Goal: Task Accomplishment & Management: Use online tool/utility

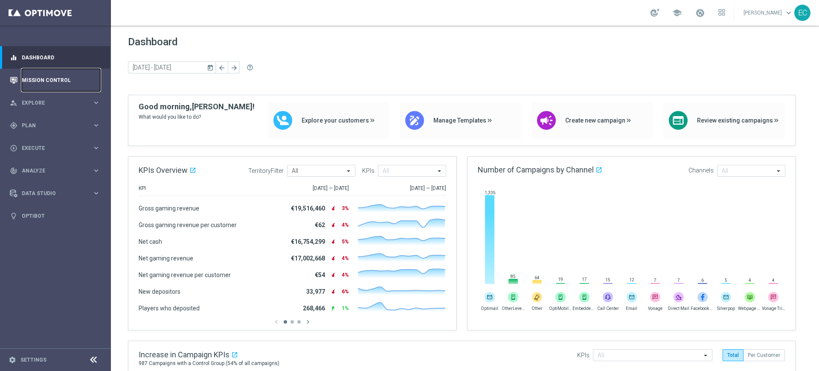
click at [51, 82] on link "Mission Control" at bounding box center [61, 80] width 79 height 23
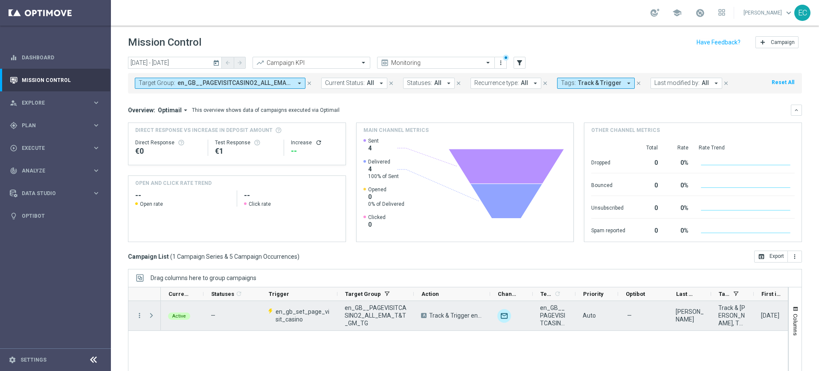
click at [148, 313] on span "Press SPACE to select this row." at bounding box center [152, 315] width 8 height 7
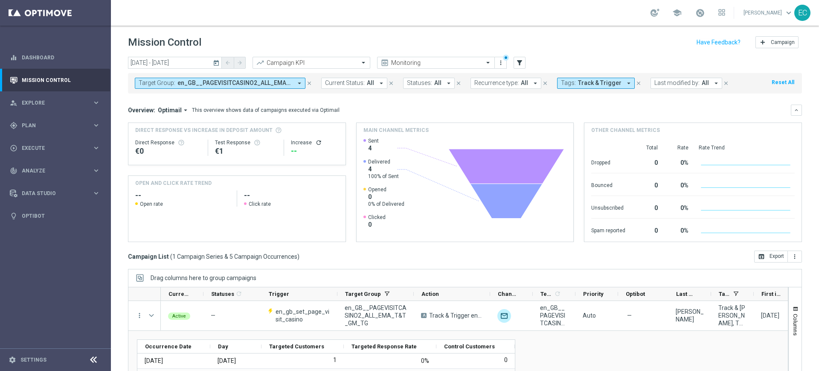
click at [596, 80] on span "Track & Trigger" at bounding box center [600, 82] width 44 height 7
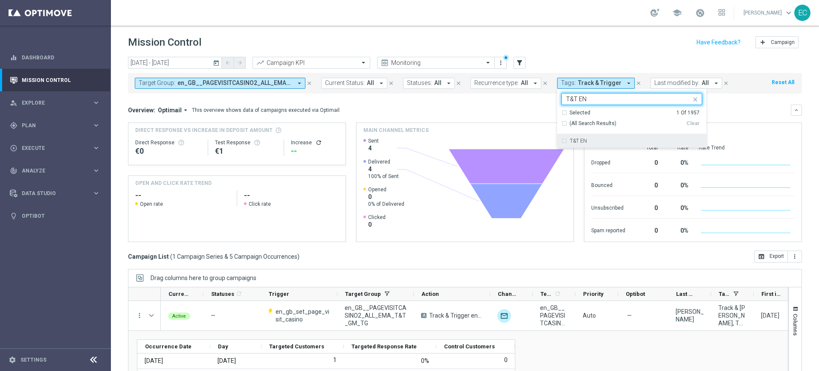
click at [613, 140] on div "T&T EN" at bounding box center [636, 140] width 132 height 5
type input "T&T EN"
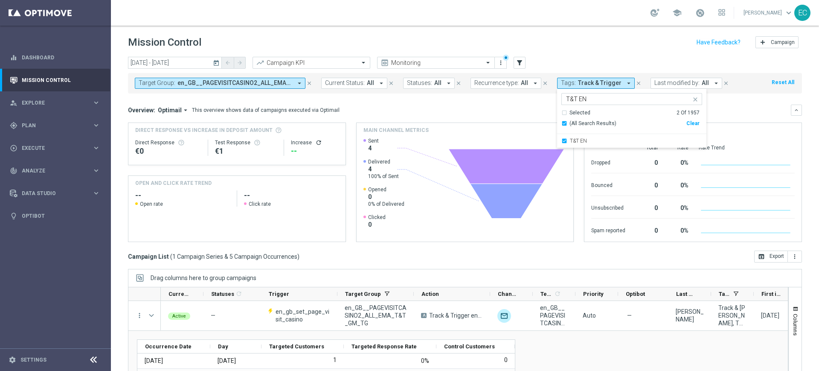
click at [502, 113] on div "Overview: Optimail arrow_drop_down This overview shows data of campaigns execut…" at bounding box center [459, 110] width 663 height 8
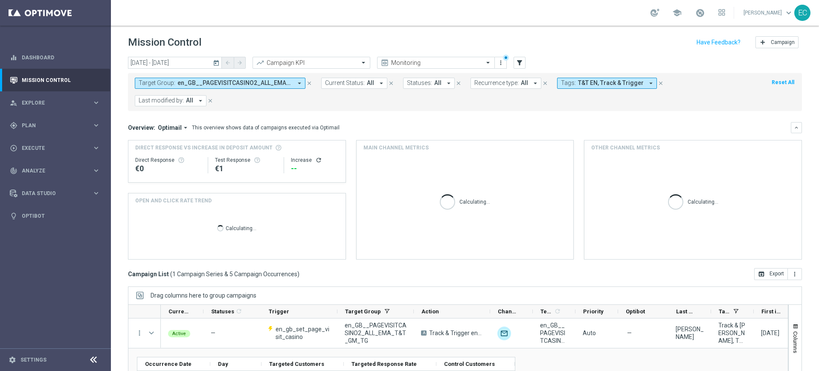
click at [310, 83] on icon "close" at bounding box center [309, 83] width 6 height 6
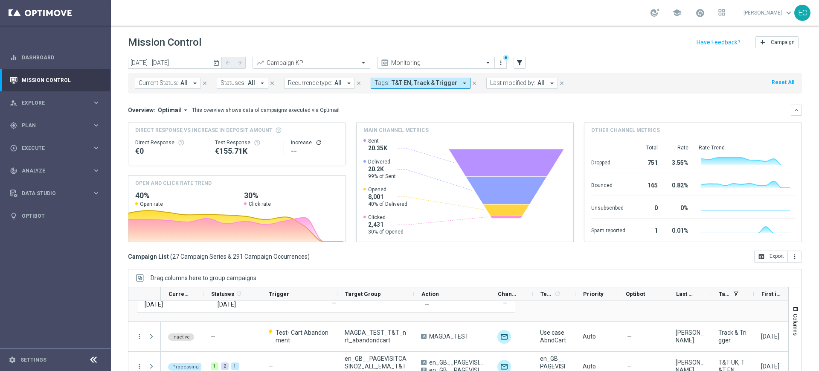
click at [442, 82] on span "T&T EN, Track & Trigger" at bounding box center [425, 82] width 66 height 7
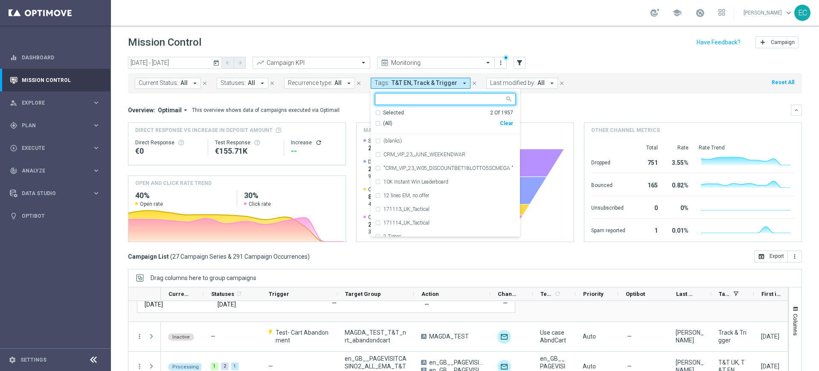
click at [0, 0] on div "Clear" at bounding box center [0, 0] width 0 height 0
click at [433, 98] on input "text" at bounding box center [442, 99] width 125 height 7
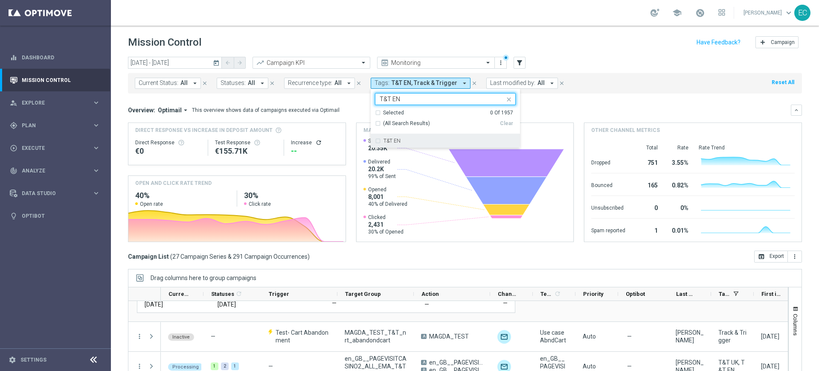
click at [422, 134] on div "T&T EN" at bounding box center [445, 141] width 141 height 14
type input "T&T EN"
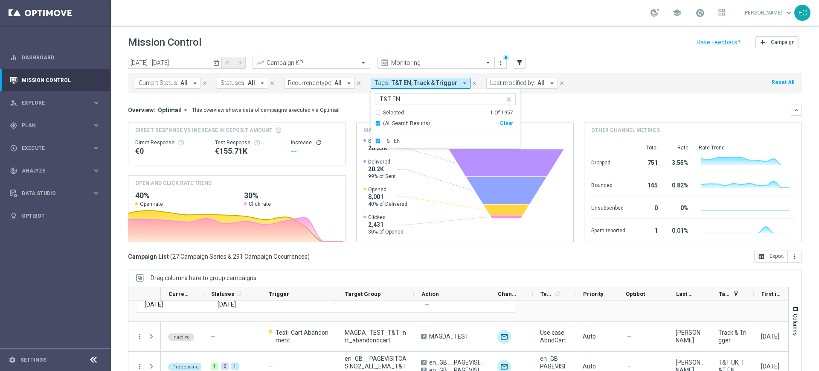
click at [441, 48] on div "Mission Control add Campaign" at bounding box center [465, 42] width 674 height 17
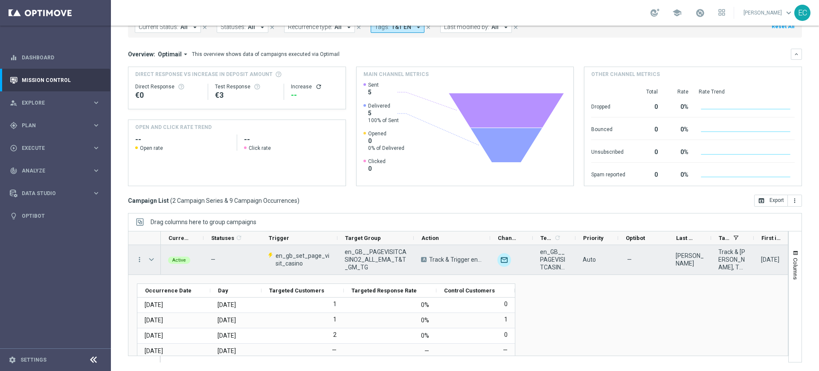
click at [153, 259] on span at bounding box center [152, 259] width 8 height 7
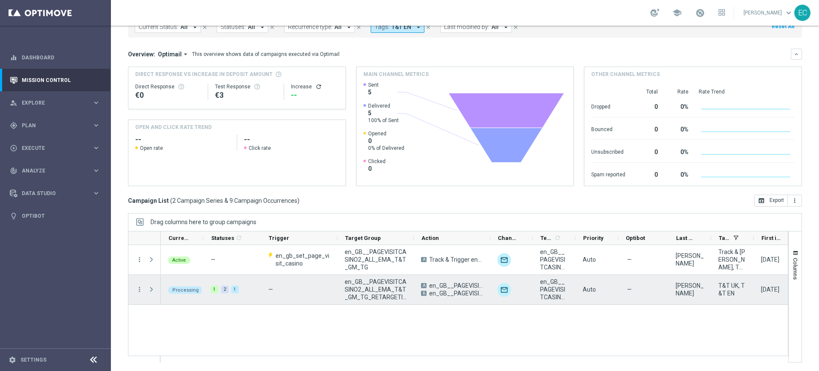
click at [148, 288] on span at bounding box center [152, 289] width 8 height 7
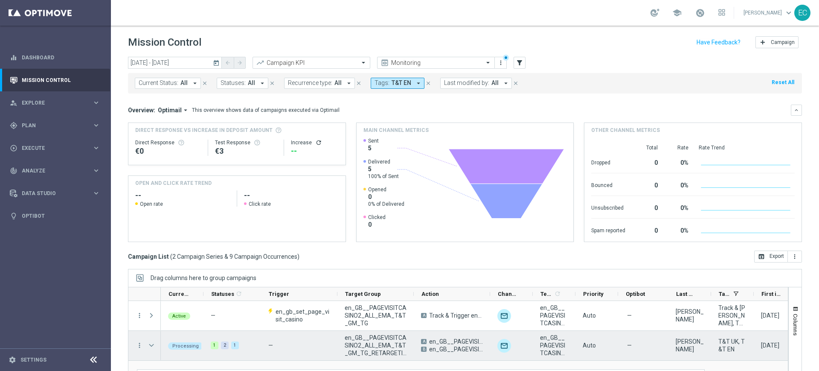
click at [152, 342] on span at bounding box center [152, 345] width 8 height 7
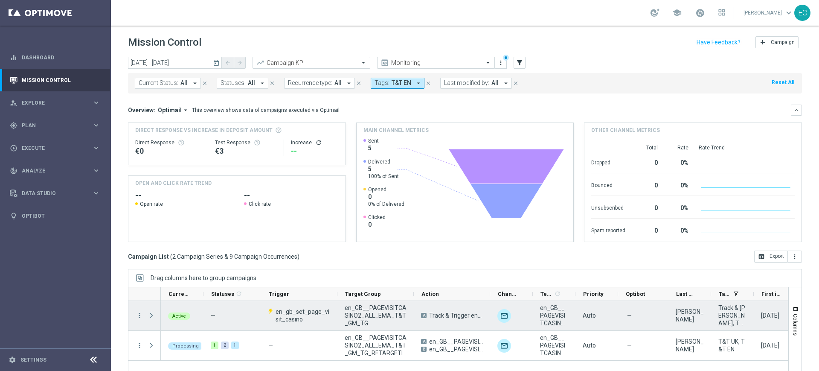
click at [151, 317] on span at bounding box center [152, 315] width 8 height 7
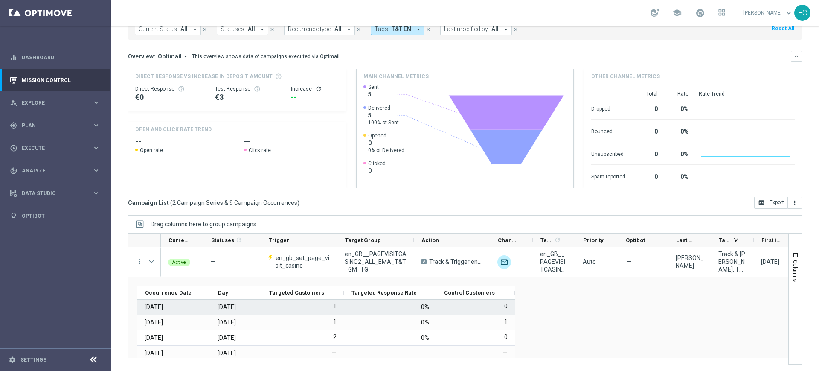
scroll to position [56, 0]
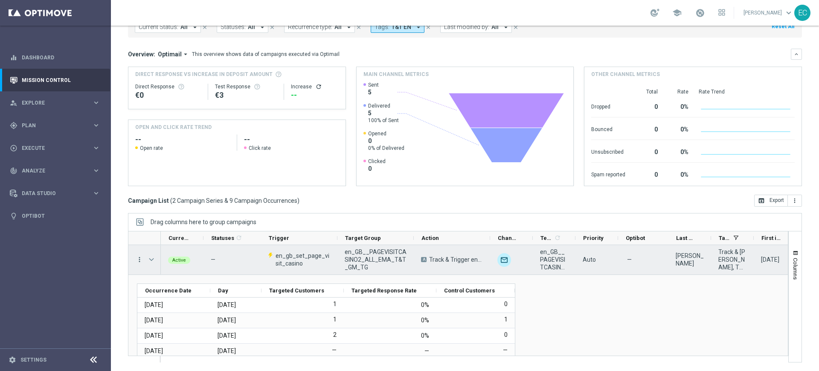
click at [140, 259] on icon "more_vert" at bounding box center [140, 260] width 8 height 8
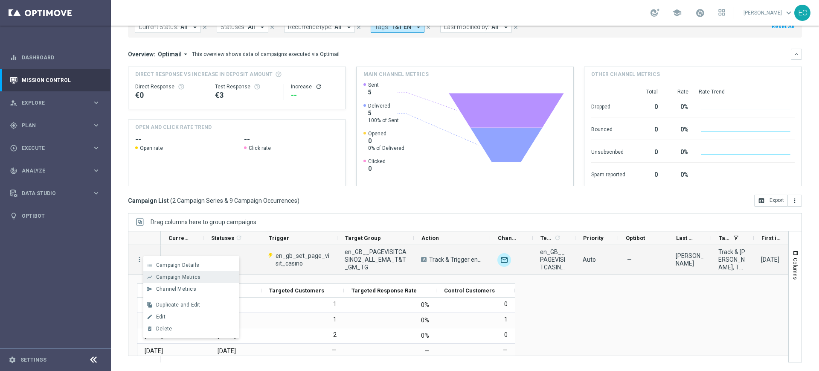
click at [171, 275] on span "Campaign Metrics" at bounding box center [178, 277] width 44 height 6
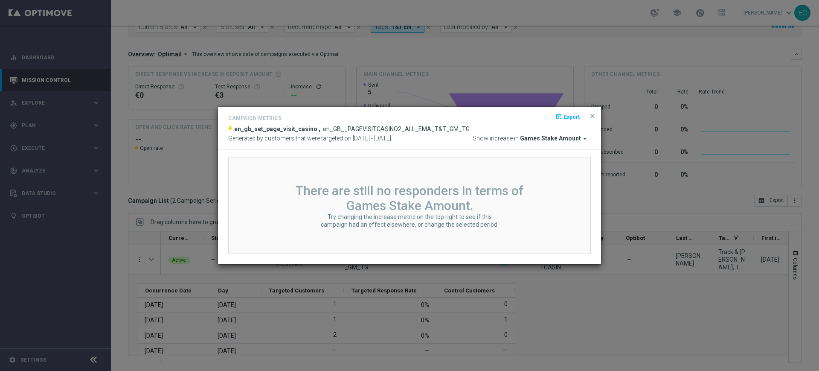
click at [561, 137] on span "Games Stake Amount" at bounding box center [550, 139] width 61 height 8
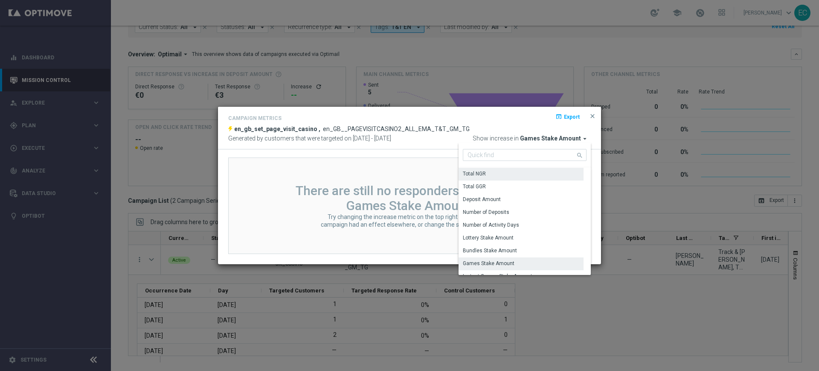
click at [516, 179] on div "Total NGR" at bounding box center [521, 174] width 125 height 12
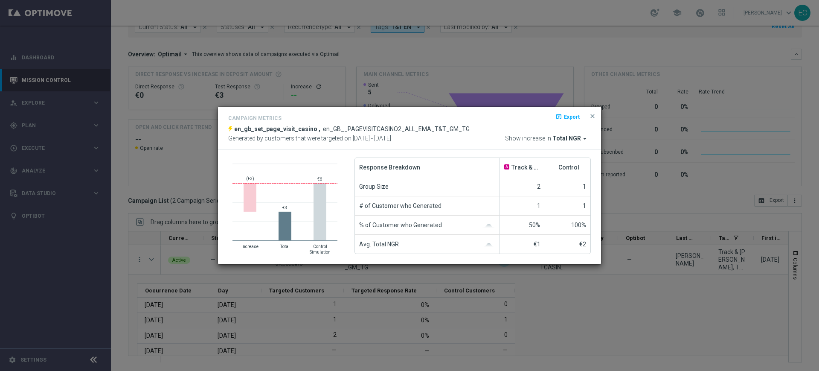
click at [577, 142] on span "Total NGR" at bounding box center [567, 139] width 29 height 8
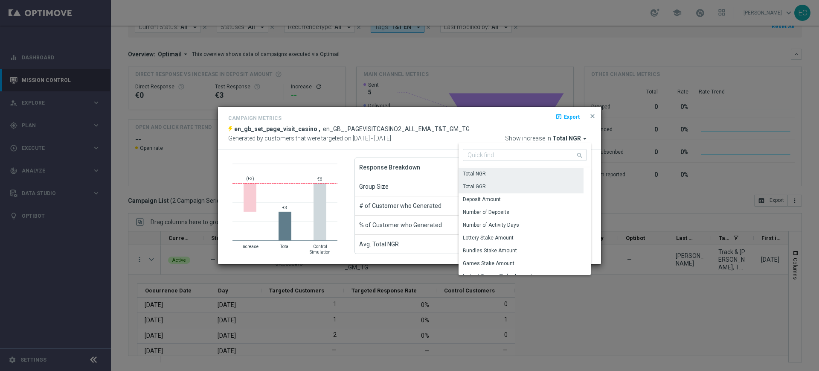
click at [537, 184] on div "Total GGR" at bounding box center [521, 186] width 125 height 12
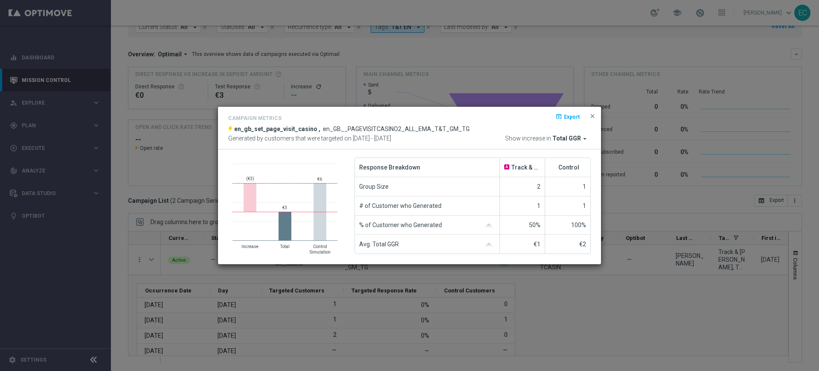
click at [572, 143] on div "Campaign Metrics open_in_browser Export en_gb_set_page_visit_casino , en_GB__PA…" at bounding box center [409, 128] width 383 height 43
click at [572, 137] on span "Total GGR" at bounding box center [567, 139] width 29 height 8
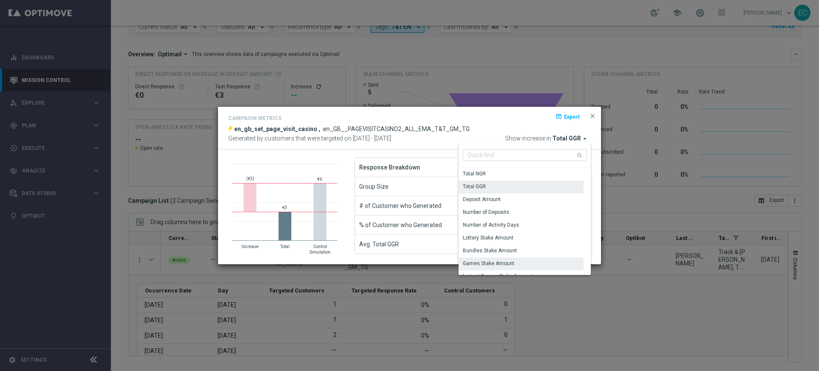
click at [509, 262] on div "Games Stake Amount" at bounding box center [489, 263] width 52 height 8
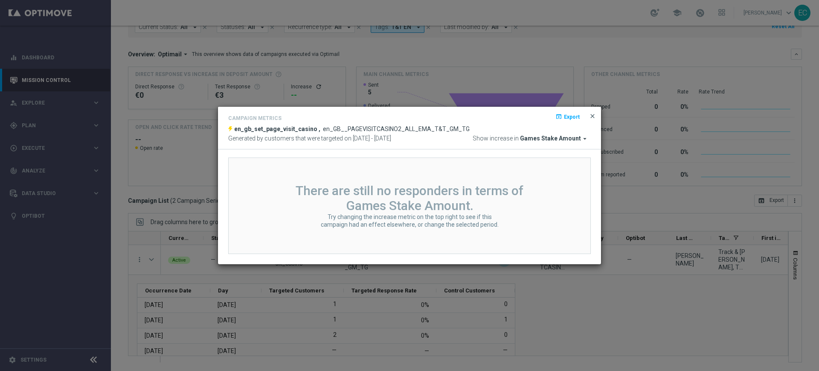
click at [593, 113] on span "close" at bounding box center [592, 116] width 7 height 7
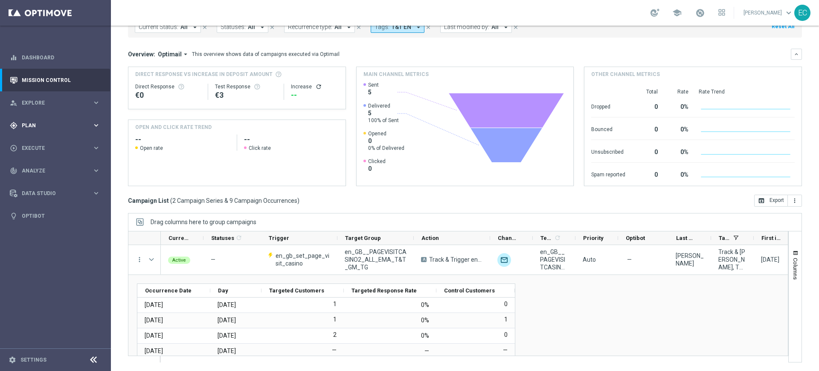
click at [66, 128] on span "Plan" at bounding box center [57, 125] width 70 height 5
click at [55, 143] on link "Target Groups" at bounding box center [55, 143] width 67 height 7
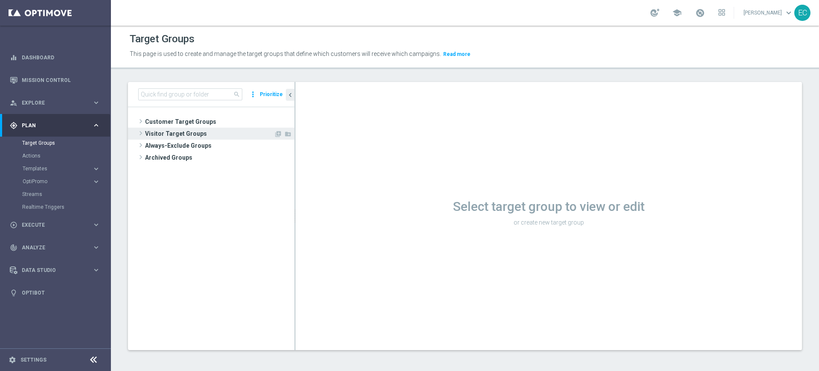
click at [196, 129] on span "Visitor Target Groups" at bounding box center [209, 134] width 129 height 12
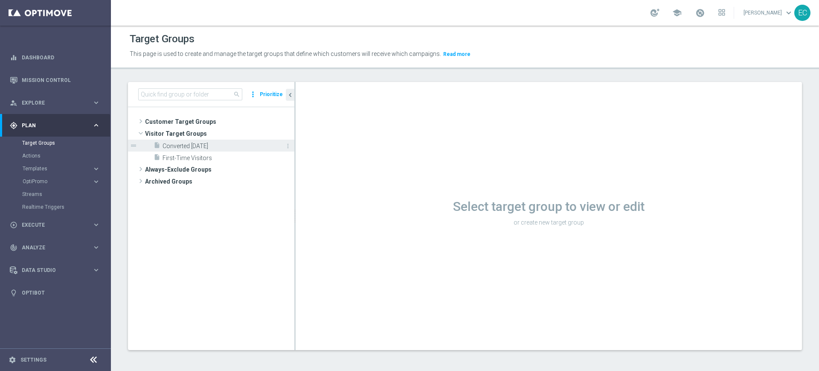
click at [193, 144] on span "Converted Today" at bounding box center [219, 146] width 113 height 7
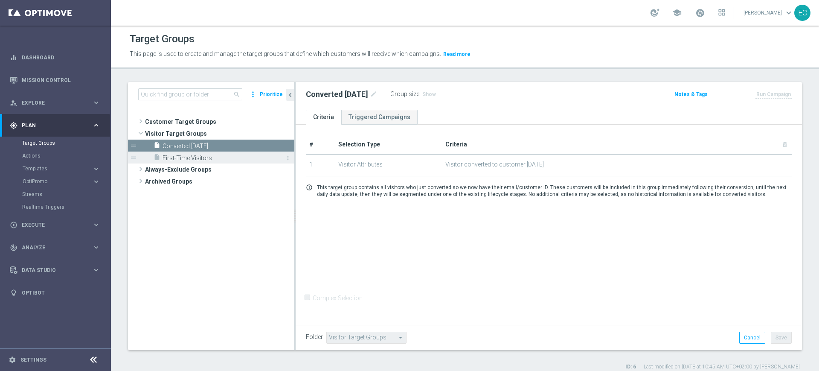
click at [238, 156] on span "First-Time Visitors" at bounding box center [219, 157] width 113 height 7
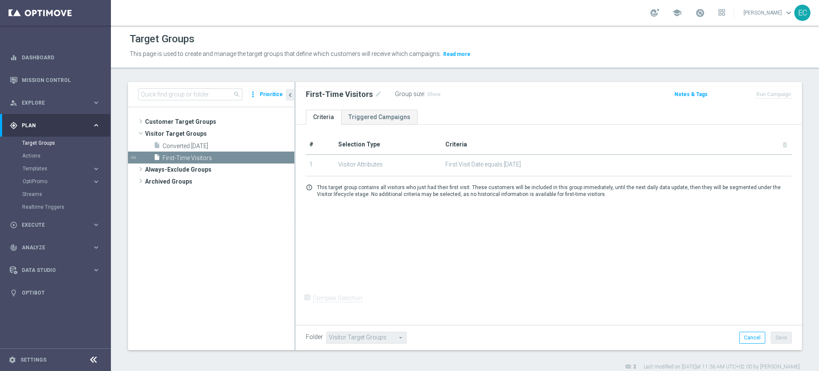
click at [509, 166] on span "First Visit Date equals Today" at bounding box center [616, 164] width 343 height 7
click at [465, 164] on span "First Visit Date equals Today" at bounding box center [616, 164] width 343 height 7
click at [526, 165] on span "First Visit Date equals Today" at bounding box center [616, 164] width 343 height 7
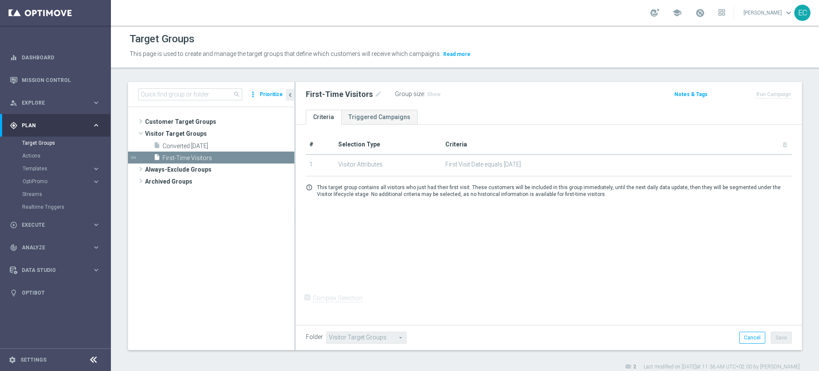
click at [526, 165] on span "First Visit Date equals Today" at bounding box center [616, 164] width 343 height 7
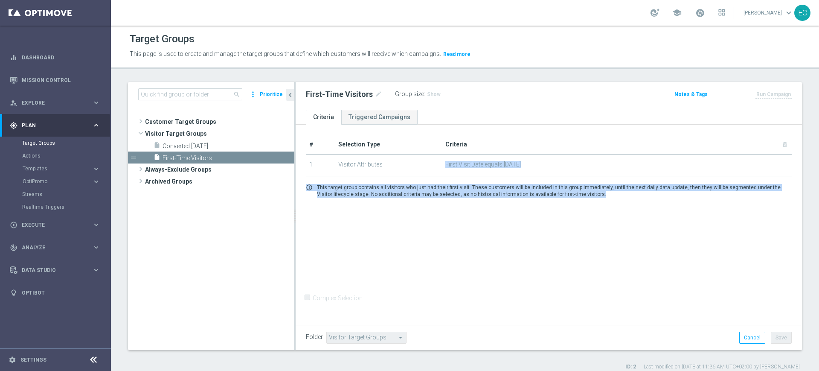
drag, startPoint x: 526, startPoint y: 165, endPoint x: 520, endPoint y: 227, distance: 62.2
click at [520, 227] on div "# Selection Type Criteria delete_forever 1 Visitor Attributes First Visit Date …" at bounding box center [549, 224] width 506 height 198
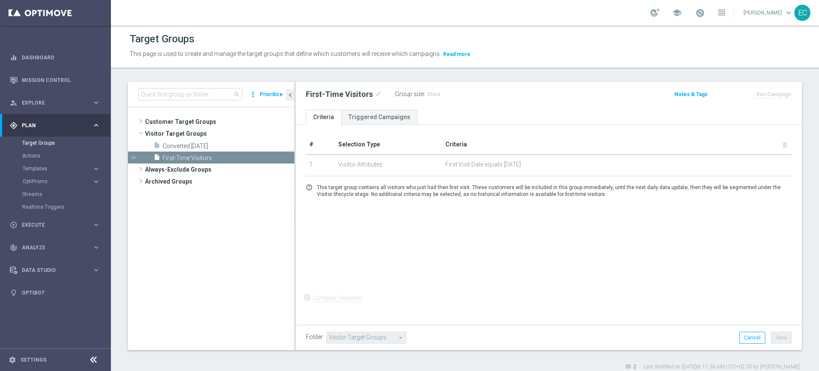
click at [52, 211] on div "Realtime Triggers" at bounding box center [66, 207] width 88 height 13
click at [52, 207] on link "Realtime Triggers" at bounding box center [55, 207] width 67 height 7
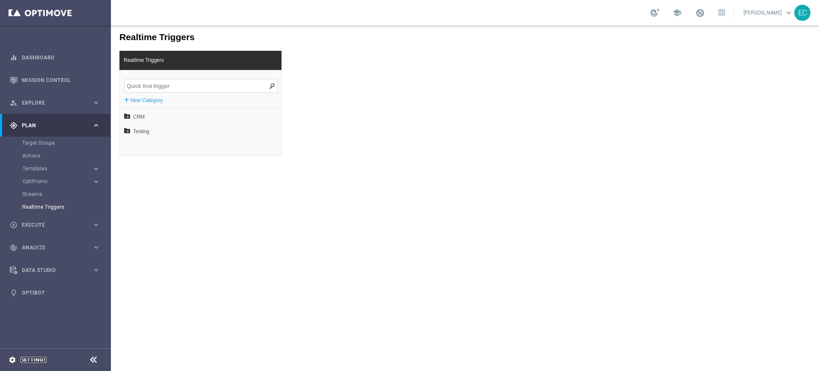
click at [35, 359] on link "Settings" at bounding box center [33, 359] width 26 height 5
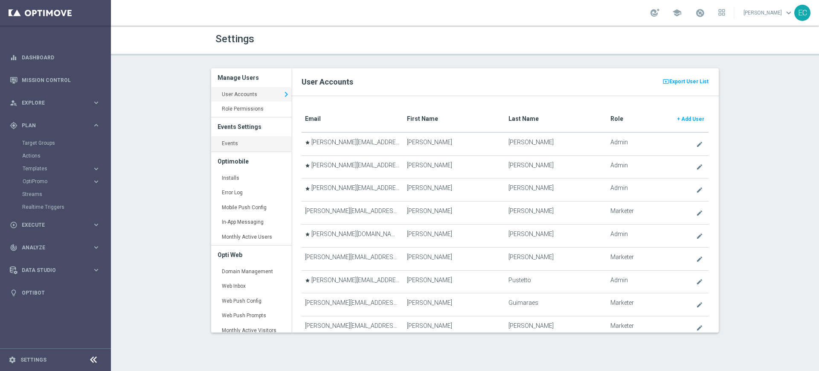
click at [246, 149] on link "Events keyboard_arrow_right" at bounding box center [251, 143] width 80 height 15
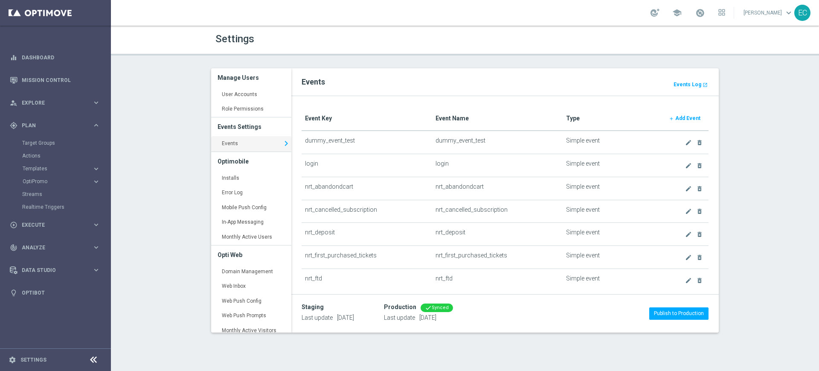
click at [688, 116] on b "Add Event" at bounding box center [687, 118] width 25 height 6
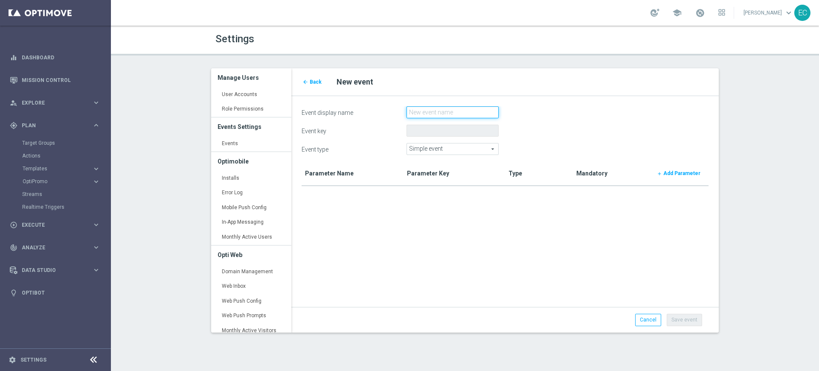
click at [448, 109] on input "Event display name" at bounding box center [453, 112] width 92 height 12
type input "gtrfd"
click at [455, 152] on span "Simple event" at bounding box center [452, 148] width 91 height 11
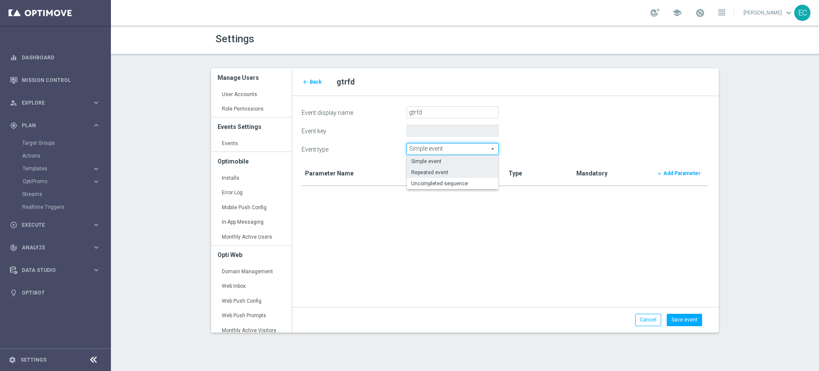
click at [444, 170] on span "Repeated event" at bounding box center [452, 172] width 83 height 7
type input "Repeated event"
drag, startPoint x: 558, startPoint y: 222, endPoint x: 620, endPoint y: 200, distance: 65.3
click at [559, 222] on form "Event display name gtrfd Event key Event type Repeated event Repeated event arr…" at bounding box center [505, 210] width 407 height 209
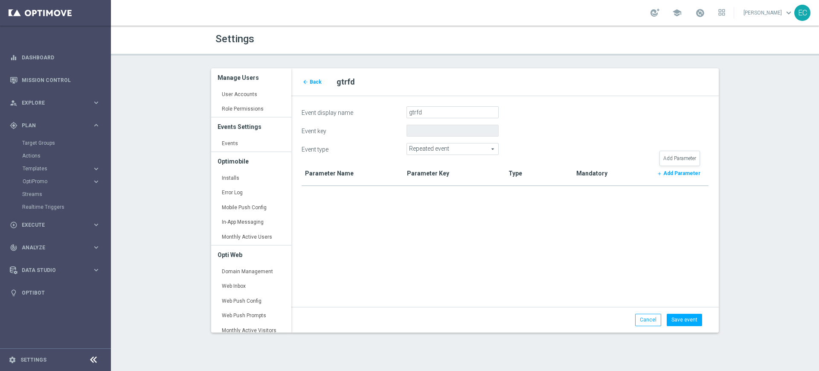
click at [675, 172] on b "Add Parameter" at bounding box center [681, 173] width 37 height 6
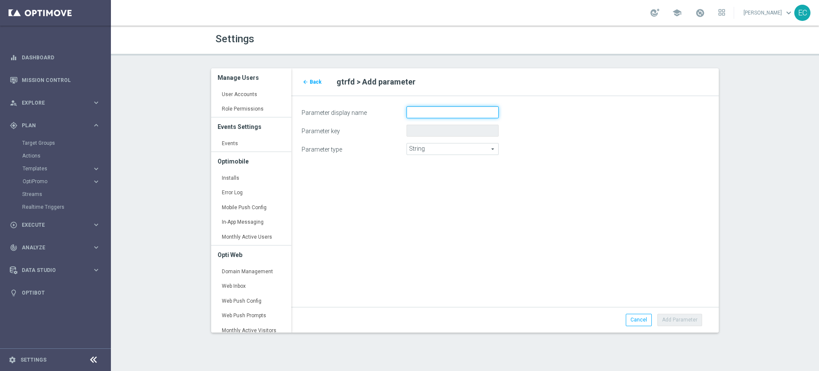
click at [435, 112] on input "Parameter display name" at bounding box center [453, 112] width 92 height 12
click at [321, 80] on span "Back" at bounding box center [316, 82] width 12 height 6
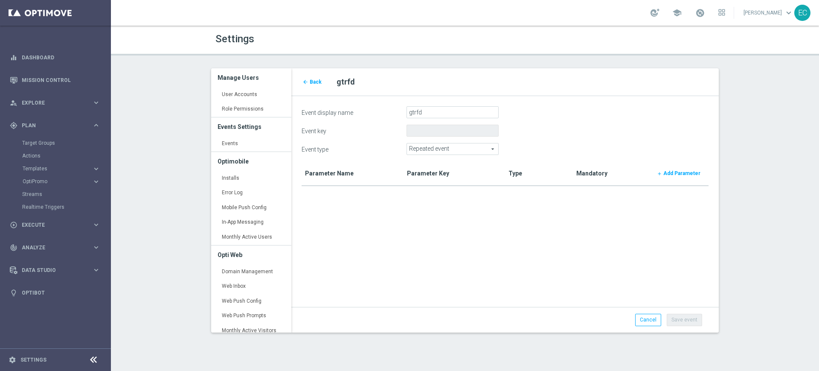
click at [460, 151] on span "Repeated event" at bounding box center [452, 148] width 91 height 11
click at [583, 142] on form "Event display name gtrfd Event key Event type Repeated event Repeated event arr…" at bounding box center [505, 210] width 407 height 209
click at [677, 174] on b "Add Parameter" at bounding box center [681, 173] width 37 height 6
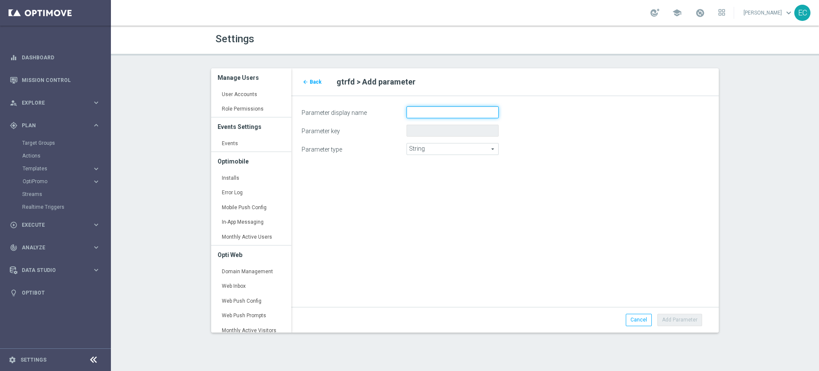
click at [434, 111] on input "Parameter display name" at bounding box center [453, 112] width 92 height 12
click at [451, 149] on span "String" at bounding box center [452, 148] width 91 height 11
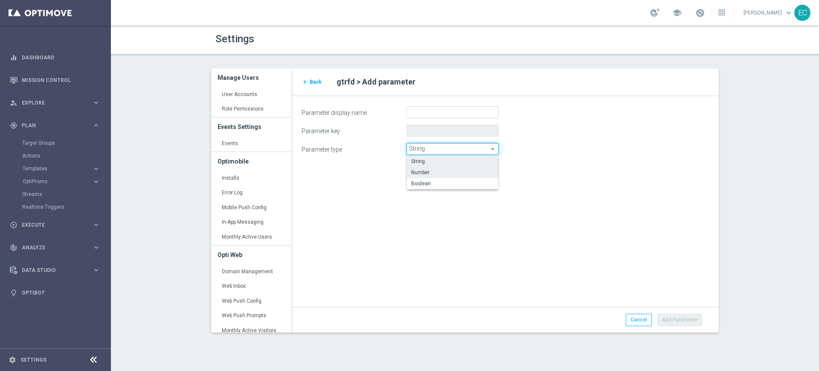
click at [452, 173] on span "Number" at bounding box center [452, 172] width 83 height 7
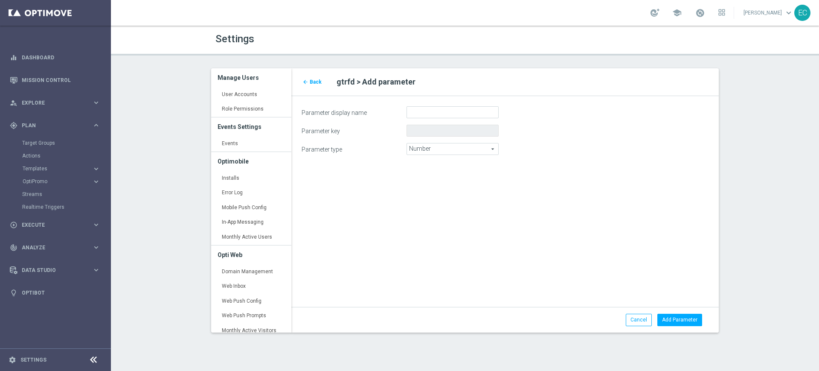
click at [450, 153] on span "Number" at bounding box center [452, 148] width 91 height 11
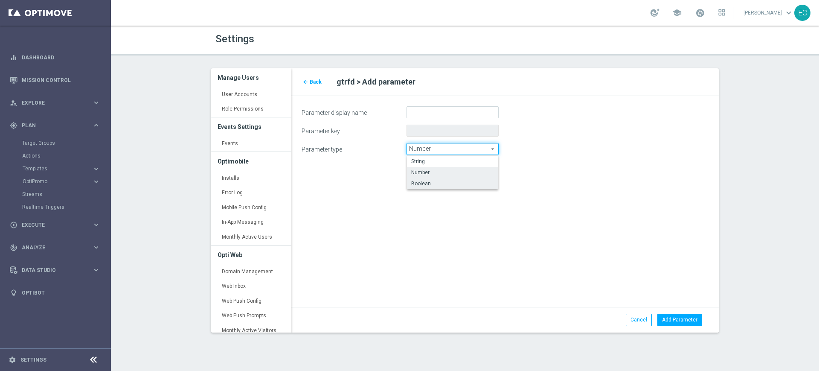
click at [436, 186] on label "Boolean" at bounding box center [452, 183] width 91 height 11
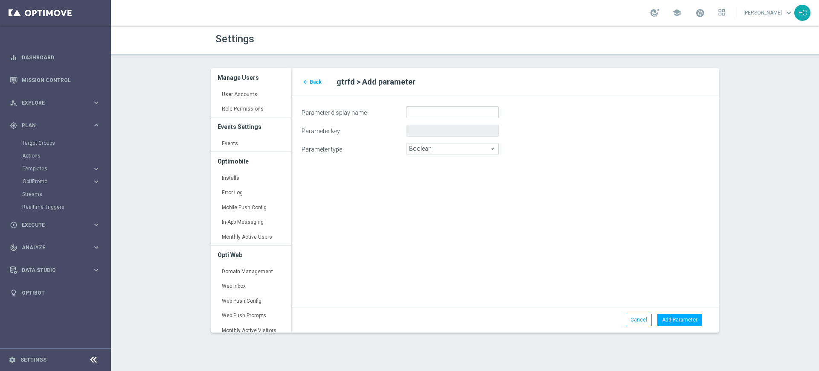
click at [443, 156] on div "Parameter display name Parameter key Parameter type Boolean Boolean arrow_drop_…" at bounding box center [505, 134] width 428 height 76
click at [443, 151] on span "Boolean" at bounding box center [452, 148] width 91 height 11
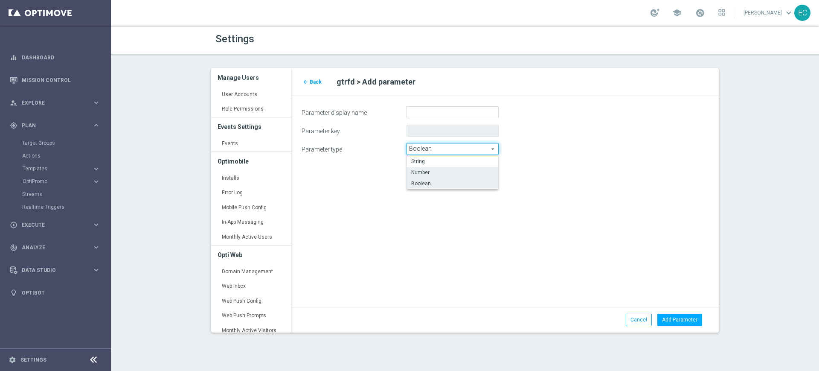
click at [439, 167] on label "Number" at bounding box center [452, 172] width 91 height 11
type input "Number"
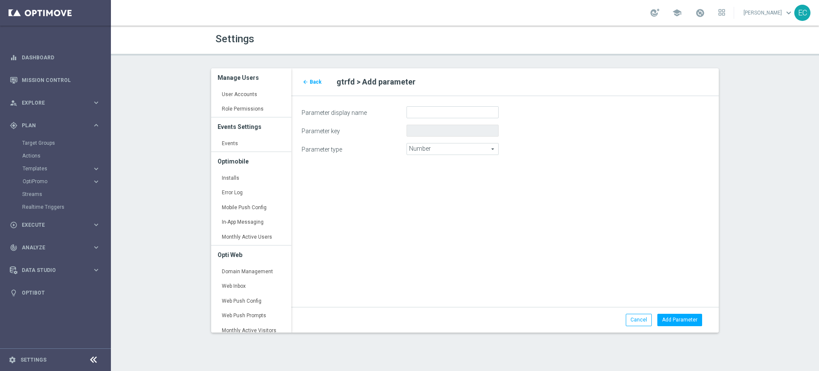
click at [439, 151] on span "Number" at bounding box center [452, 148] width 91 height 11
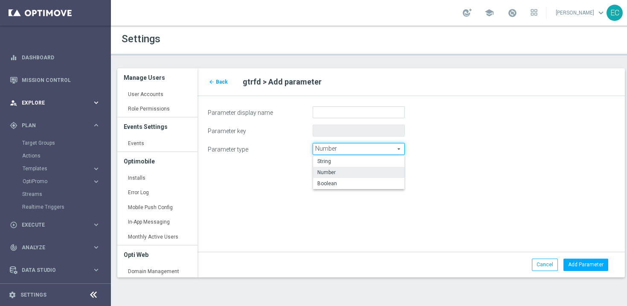
click at [79, 99] on div "person_search Explore" at bounding box center [51, 103] width 82 height 8
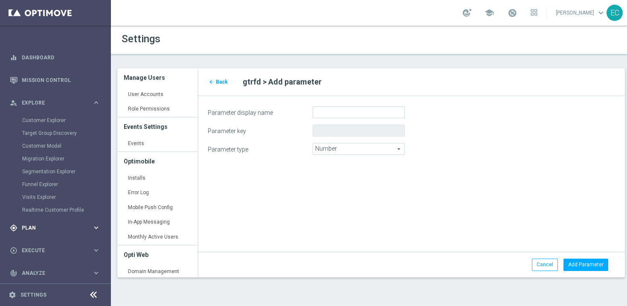
click at [52, 224] on div "gps_fixed Plan keyboard_arrow_right" at bounding box center [55, 227] width 110 height 23
click at [62, 167] on span "Templates" at bounding box center [53, 168] width 61 height 5
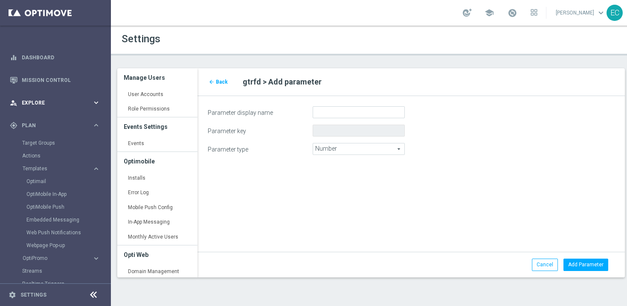
click at [68, 108] on div "person_search Explore keyboard_arrow_right" at bounding box center [55, 102] width 110 height 23
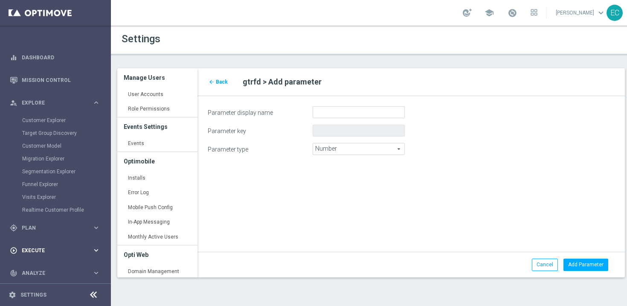
click at [55, 248] on span "Execute" at bounding box center [57, 250] width 70 height 5
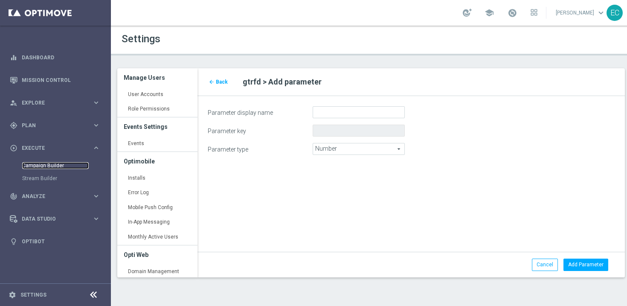
click at [56, 164] on link "Campaign Builder" at bounding box center [55, 165] width 67 height 7
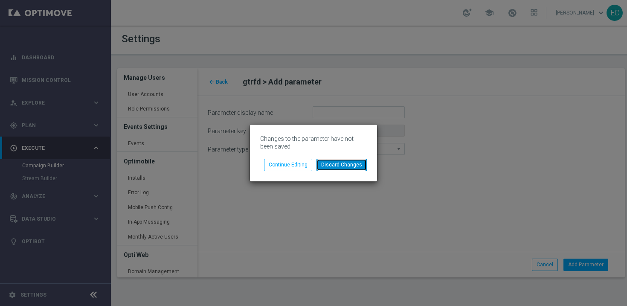
click at [342, 168] on button "Discard Changes" at bounding box center [342, 165] width 50 height 12
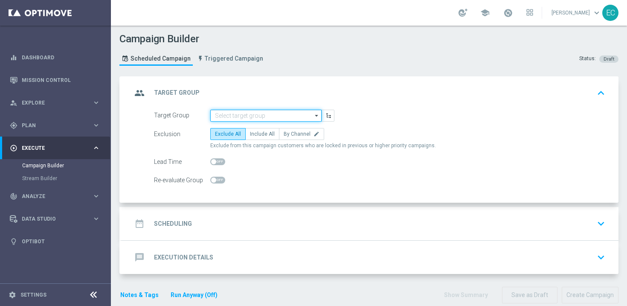
click at [275, 116] on input at bounding box center [265, 116] width 111 height 12
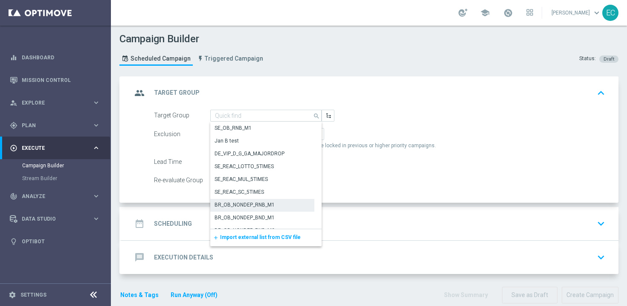
click at [255, 201] on div "BR_OB_NONDEP_RNB_M1" at bounding box center [245, 205] width 60 height 8
type input "BR_OB_NONDEP_RNB_M1"
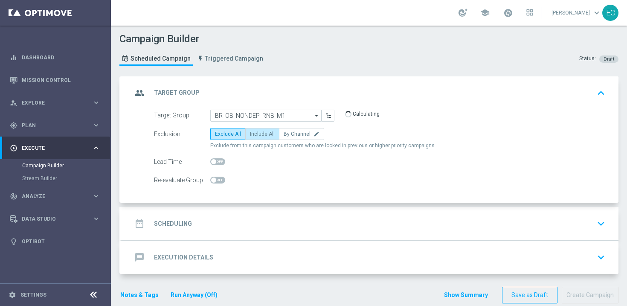
click at [265, 134] on span "Include All" at bounding box center [262, 134] width 25 height 6
click at [256, 134] on input "Include All" at bounding box center [253, 136] width 6 height 6
radio input "true"
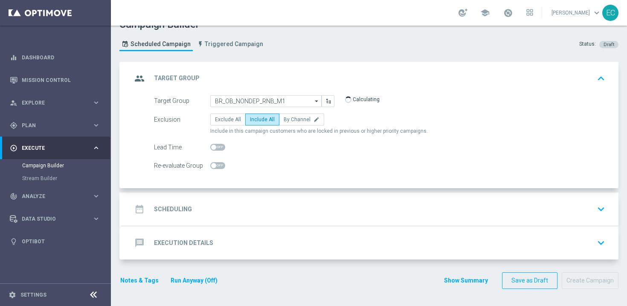
click at [239, 209] on div "date_range Scheduling keyboard_arrow_down" at bounding box center [370, 209] width 477 height 16
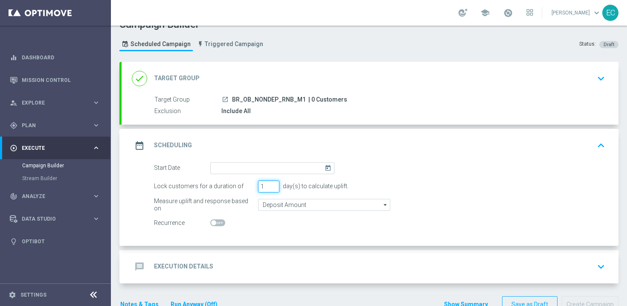
click at [266, 186] on input "1" at bounding box center [268, 186] width 21 height 12
click at [361, 197] on form "Start Date today Lock customers for a duration of 3 day(s) to calculate uplift.…" at bounding box center [379, 195] width 451 height 67
click at [263, 184] on input "3" at bounding box center [268, 186] width 21 height 12
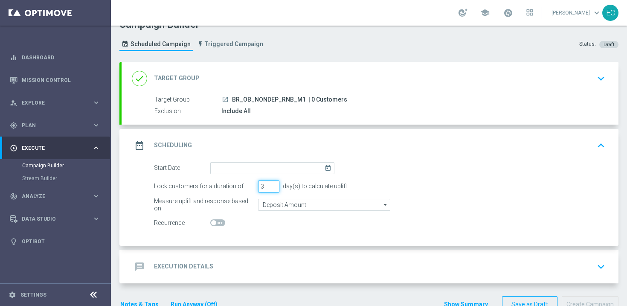
click at [263, 184] on input "3" at bounding box center [268, 186] width 21 height 12
click at [301, 143] on div "date_range Scheduling keyboard_arrow_up" at bounding box center [370, 145] width 477 height 16
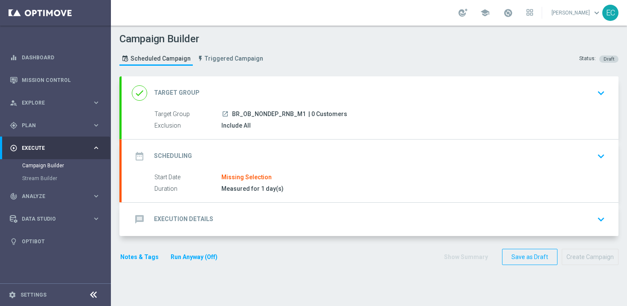
scroll to position [0, 0]
click at [269, 159] on div "date_range Scheduling keyboard_arrow_down" at bounding box center [370, 156] width 477 height 16
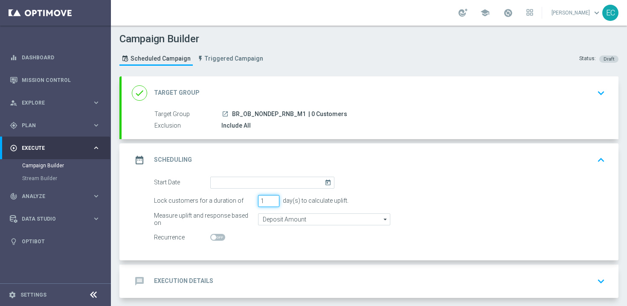
click at [263, 201] on input "1" at bounding box center [268, 201] width 21 height 12
click at [273, 198] on input "2" at bounding box center [268, 201] width 21 height 12
click at [273, 198] on input "3" at bounding box center [268, 201] width 21 height 12
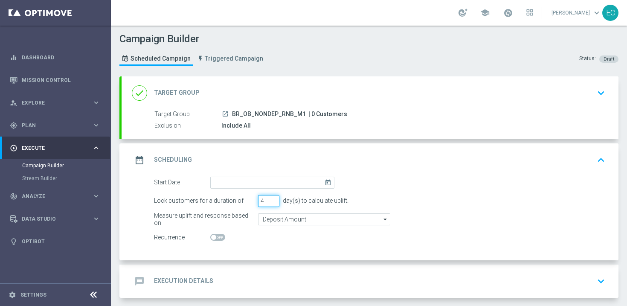
click at [273, 198] on input "4" at bounding box center [268, 201] width 21 height 12
click at [273, 198] on input "5" at bounding box center [268, 201] width 21 height 12
type input "6"
click at [273, 198] on input "6" at bounding box center [268, 201] width 21 height 12
click at [265, 201] on input "6" at bounding box center [268, 201] width 21 height 12
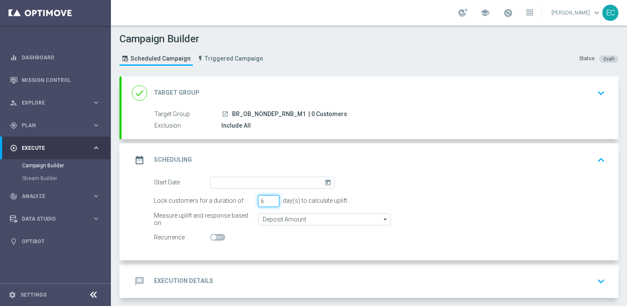
click at [265, 201] on input "6" at bounding box center [268, 201] width 21 height 12
click at [311, 218] on input "Deposit Amount" at bounding box center [324, 219] width 132 height 12
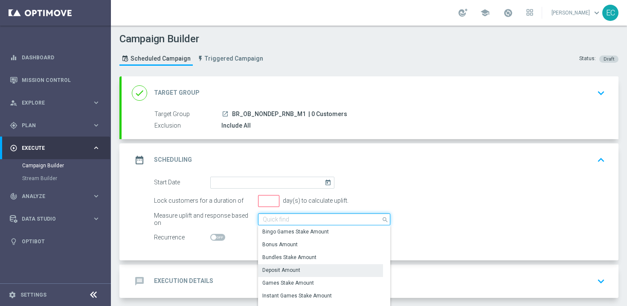
click at [311, 218] on input at bounding box center [324, 219] width 132 height 12
click at [364, 195] on div "Lock customers for a duration of day(s) to calculate uplift." at bounding box center [380, 201] width 464 height 12
type input "Deposit Amount"
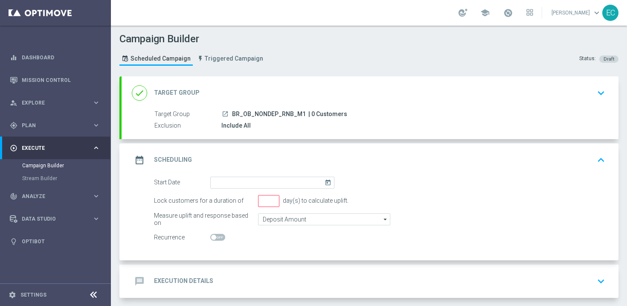
click at [368, 156] on div "date_range Scheduling keyboard_arrow_up" at bounding box center [370, 160] width 477 height 16
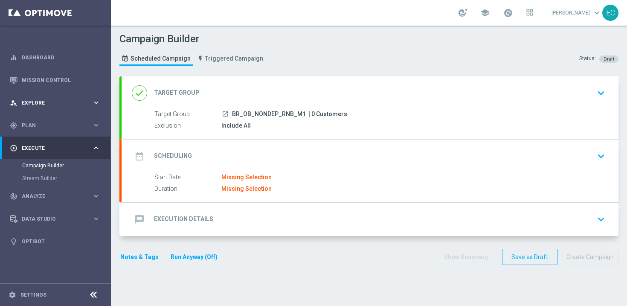
click at [75, 104] on span "Explore" at bounding box center [57, 102] width 70 height 5
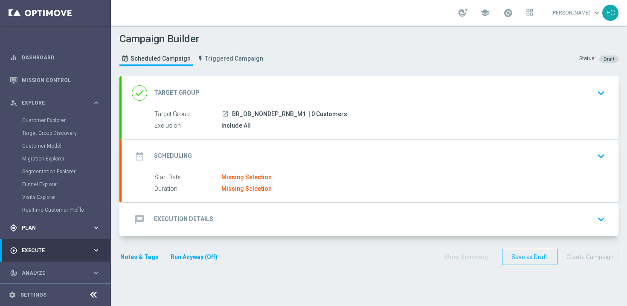
click at [46, 227] on span "Plan" at bounding box center [57, 227] width 70 height 5
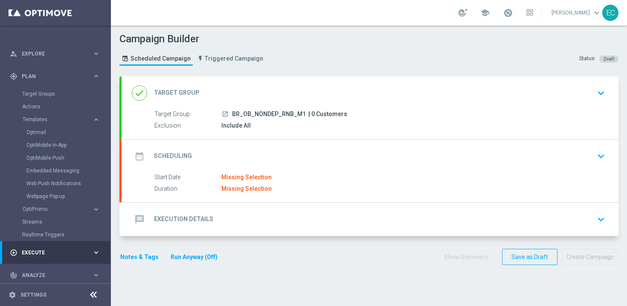
scroll to position [50, 0]
click at [55, 248] on div "play_circle_outline Execute" at bounding box center [51, 252] width 82 height 8
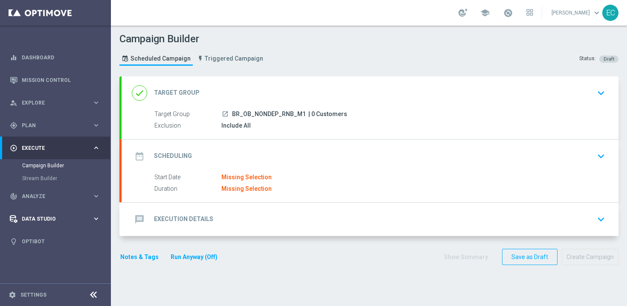
scroll to position [0, 0]
click at [74, 167] on link "Campaign Builder" at bounding box center [55, 165] width 67 height 7
click at [311, 100] on div "done Target Group keyboard_arrow_down" at bounding box center [370, 93] width 477 height 16
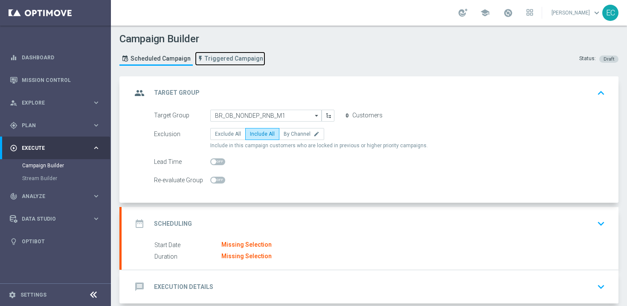
click at [231, 54] on link "Triggered Campaign" at bounding box center [230, 59] width 70 height 14
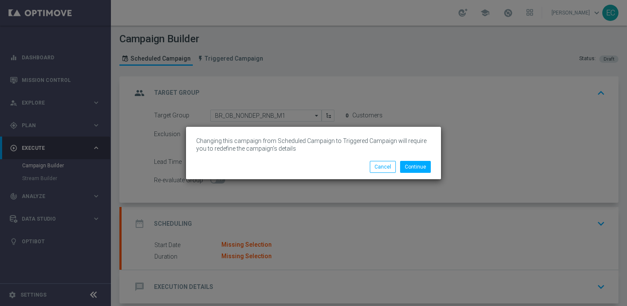
click at [419, 158] on div "Continue Cancel" at bounding box center [313, 166] width 255 height 25
click at [419, 165] on button "Continue" at bounding box center [415, 167] width 31 height 12
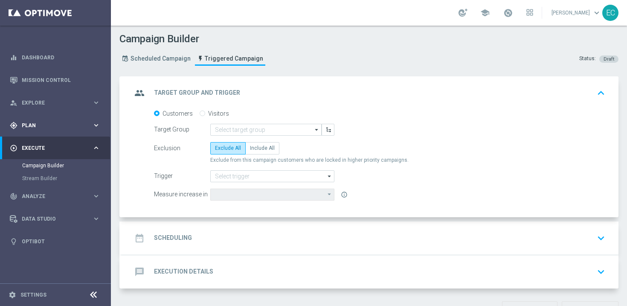
click at [70, 125] on span "Plan" at bounding box center [57, 125] width 70 height 5
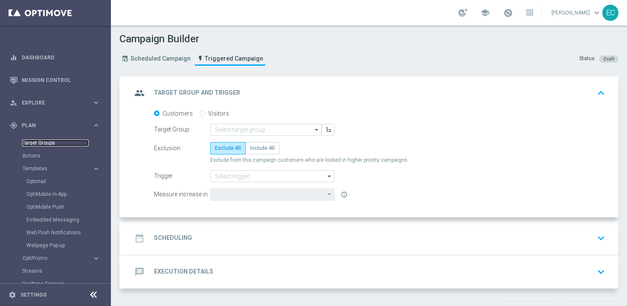
click at [37, 145] on link "Target Groups" at bounding box center [55, 143] width 67 height 7
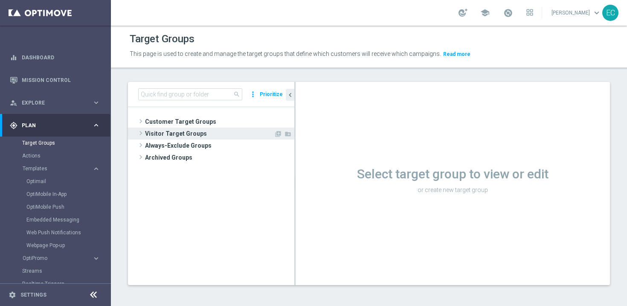
click at [193, 133] on span "Visitor Target Groups" at bounding box center [209, 134] width 129 height 12
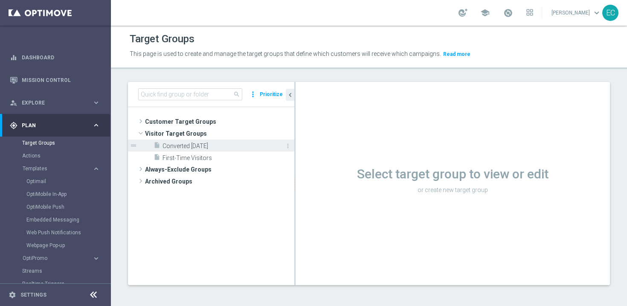
click at [215, 145] on span "Converted Today" at bounding box center [219, 146] width 113 height 7
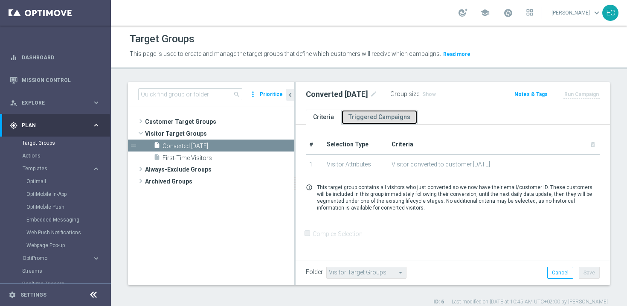
click at [404, 116] on link "Triggered Campaigns" at bounding box center [379, 117] width 76 height 15
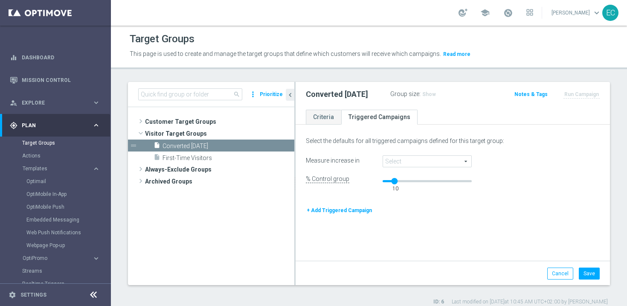
drag, startPoint x: 386, startPoint y: 177, endPoint x: 395, endPoint y: 177, distance: 8.5
click at [395, 177] on div "10" at bounding box center [395, 179] width 7 height 4
click at [338, 209] on button "+ Add Triggered Campaign" at bounding box center [339, 210] width 67 height 9
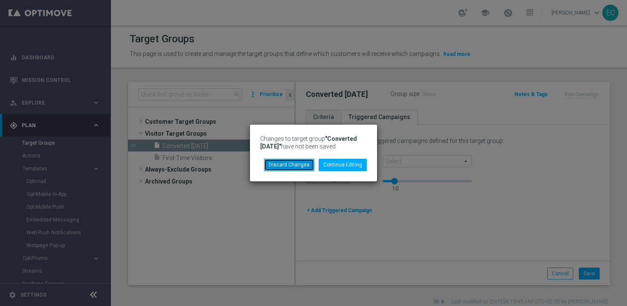
click at [304, 166] on button "Discard Changes" at bounding box center [289, 165] width 50 height 12
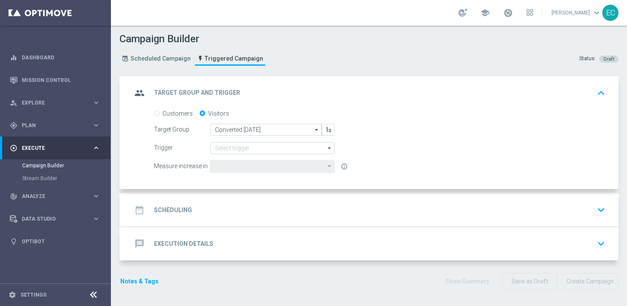
type input "Deposit Amount"
click at [249, 146] on input at bounding box center [272, 148] width 124 height 12
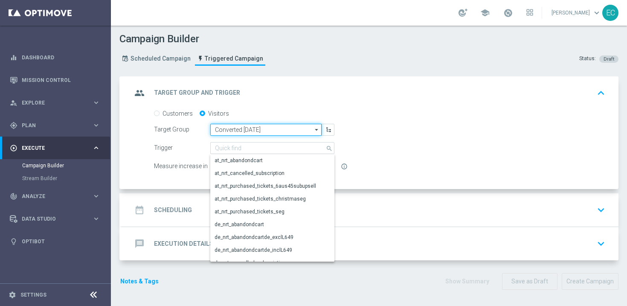
click at [280, 127] on input "Converted Today" at bounding box center [265, 130] width 111 height 12
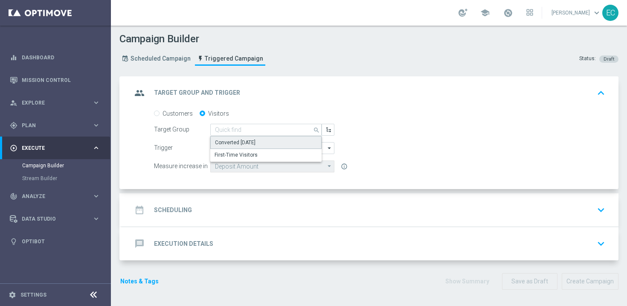
click at [292, 140] on div "Converted Today" at bounding box center [265, 142] width 111 height 13
type input "Converted Today"
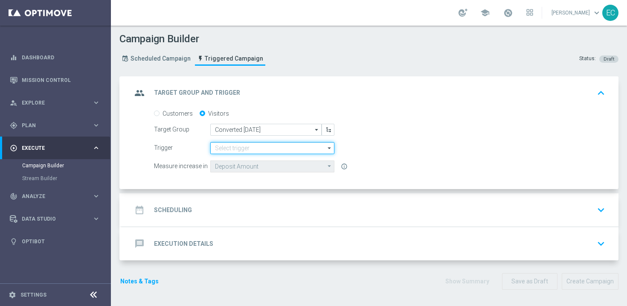
click at [301, 149] on input at bounding box center [272, 148] width 124 height 12
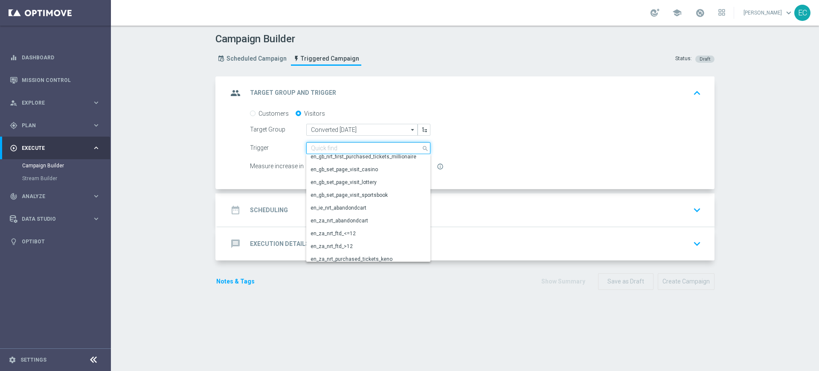
scroll to position [234, 0]
click at [375, 185] on div "en_gb_set_page_visit_lottery" at bounding box center [364, 182] width 117 height 13
type input "en_gb_set_page_visit_lottery"
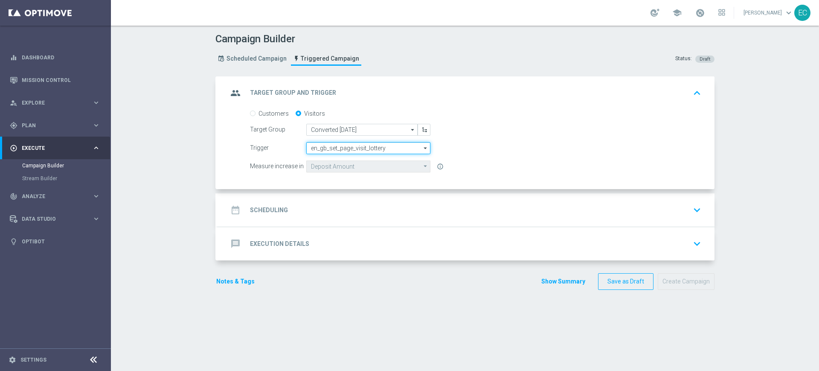
click at [351, 153] on input "en_gb_set_page_visit_lottery" at bounding box center [368, 148] width 124 height 12
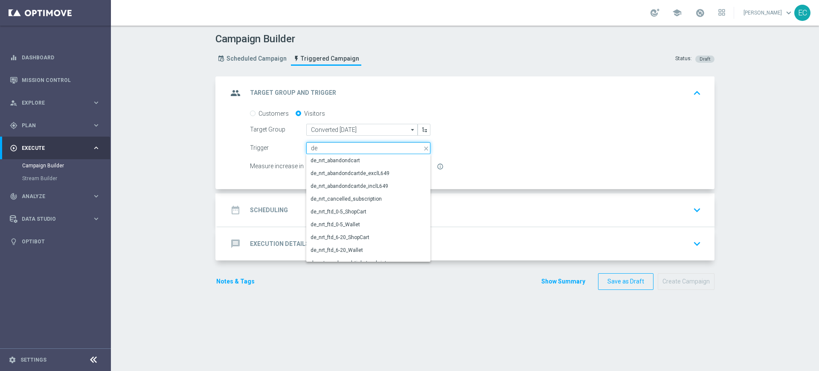
type input "d"
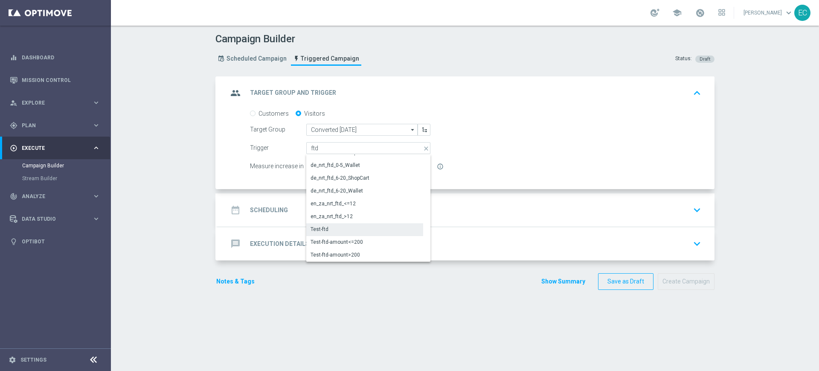
click at [334, 231] on div "Test-ftd" at bounding box center [364, 229] width 117 height 12
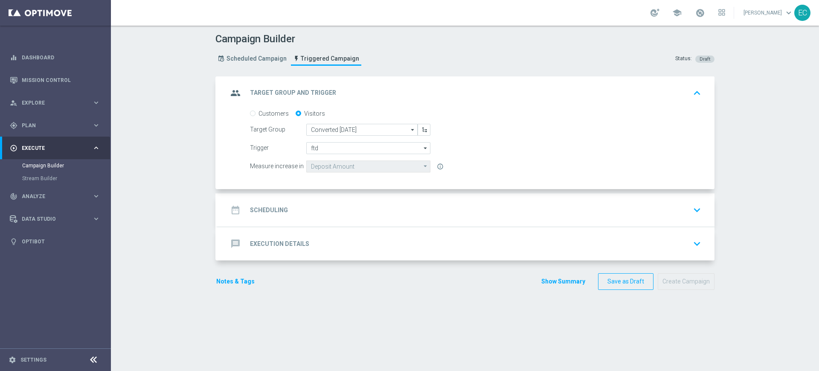
type input "Test-ftd"
click at [57, 116] on div "gps_fixed Plan keyboard_arrow_right" at bounding box center [55, 125] width 110 height 23
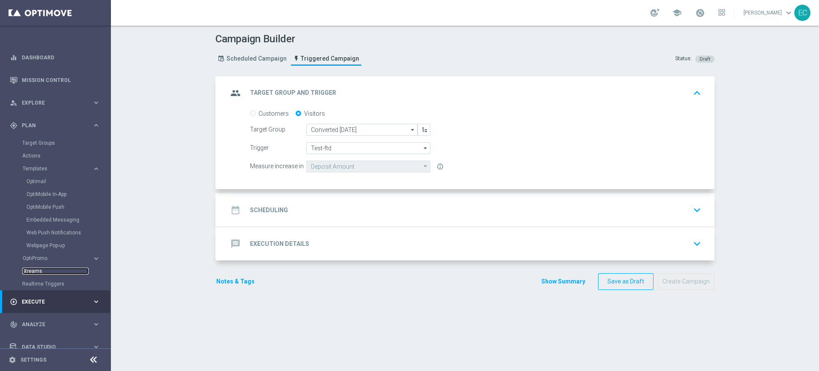
click at [40, 271] on link "Streams" at bounding box center [55, 271] width 67 height 7
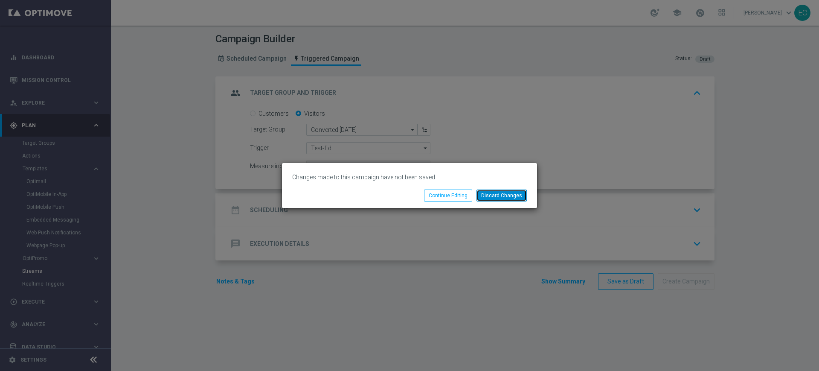
click at [524, 193] on button "Discard Changes" at bounding box center [502, 195] width 50 height 12
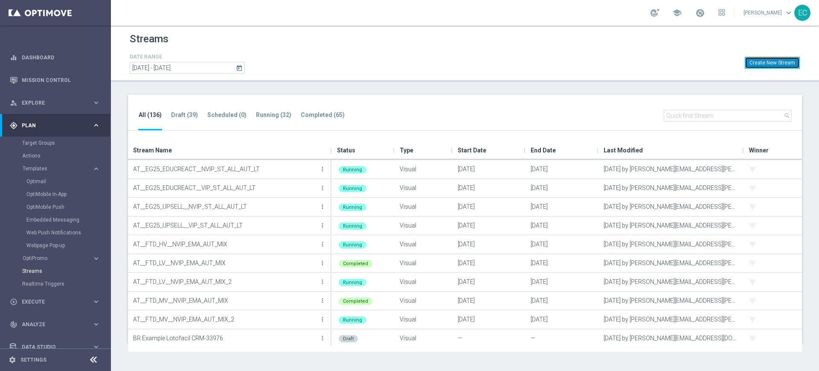
click at [768, 64] on button "Create New Stream" at bounding box center [772, 63] width 55 height 12
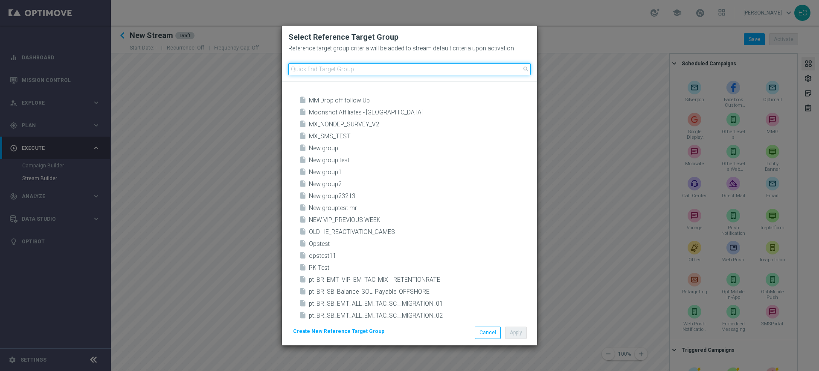
scroll to position [1991, 0]
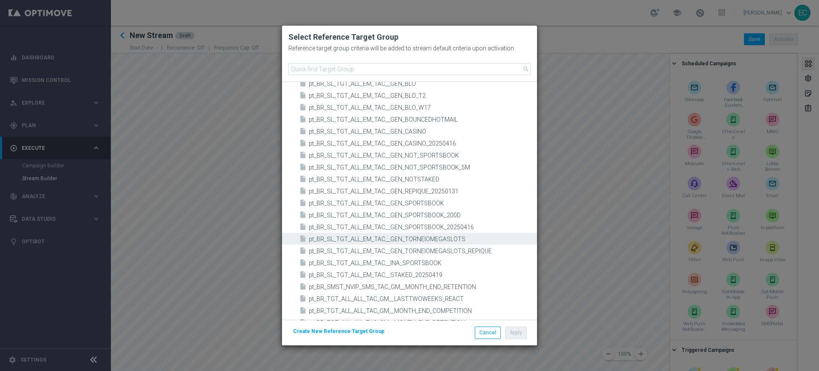
click at [359, 236] on span "pt_BR_SL_TGT_ALL_EM_TAC__GEN_TORNEIOMEGASLOTS" at bounding box center [422, 239] width 226 height 7
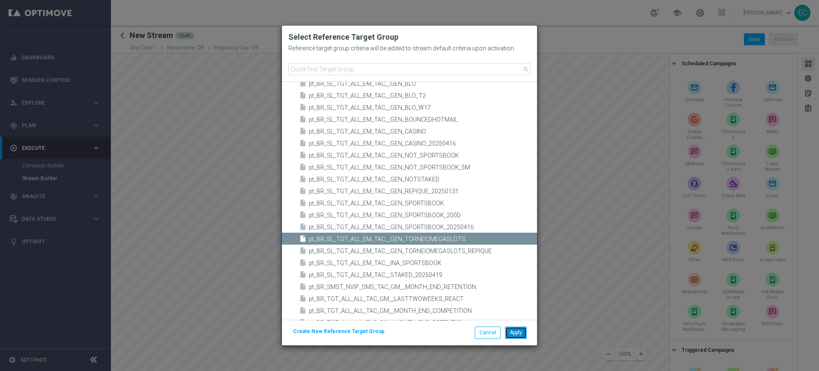
click at [510, 332] on button "Apply" at bounding box center [516, 332] width 22 height 12
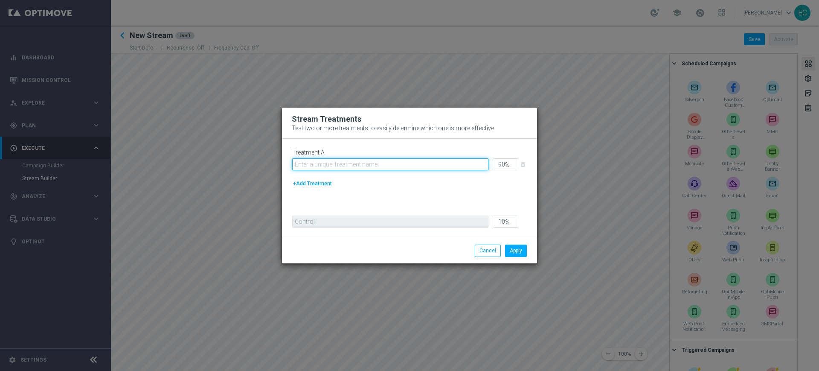
click at [378, 170] on input "text" at bounding box center [390, 164] width 196 height 12
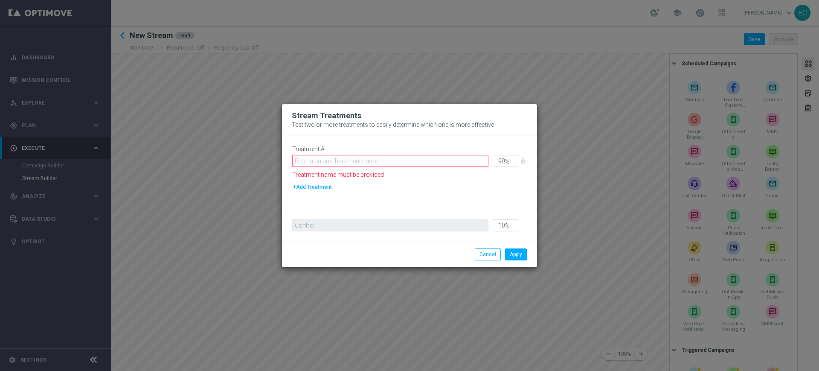
click at [299, 185] on button "+Add Treatment" at bounding box center [312, 186] width 41 height 9
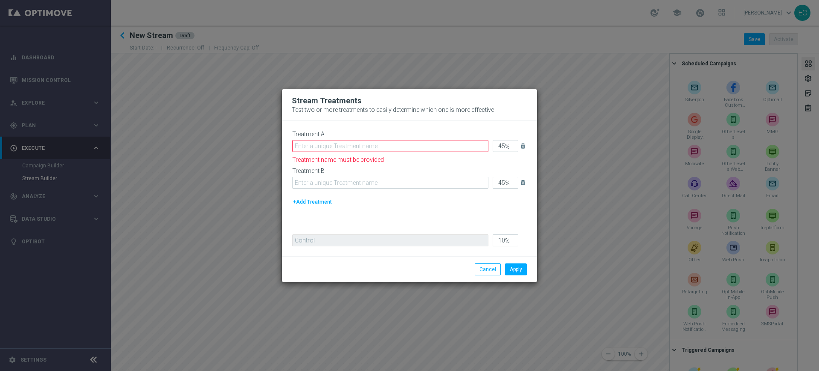
click at [527, 182] on button "delete_forever" at bounding box center [524, 182] width 11 height 10
type input "90"
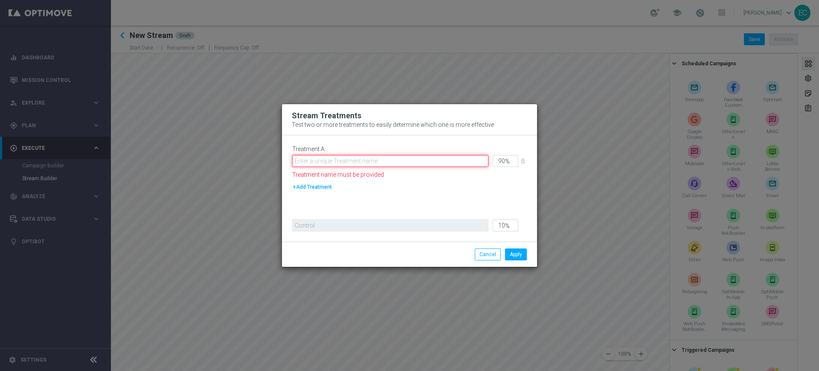
click at [405, 162] on input "text" at bounding box center [390, 161] width 196 height 12
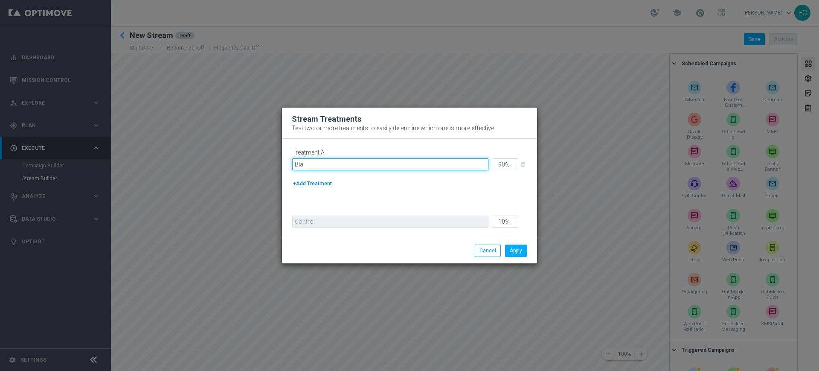
type input "Bla"
click at [326, 183] on button "+Add Treatment" at bounding box center [312, 183] width 41 height 9
type input "45"
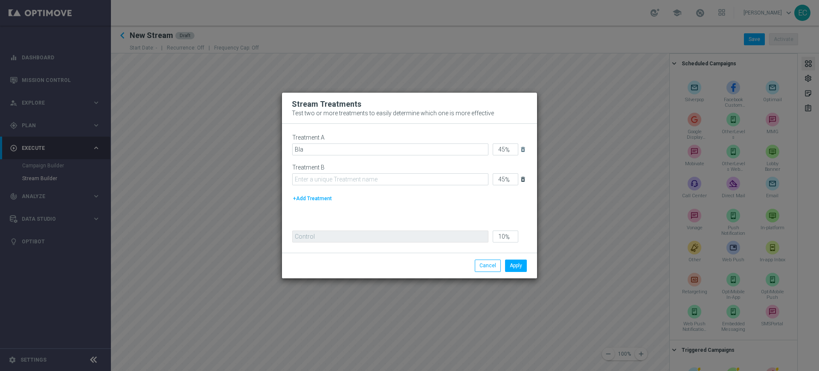
click at [524, 180] on icon "delete_forever" at bounding box center [523, 179] width 7 height 7
type input "90"
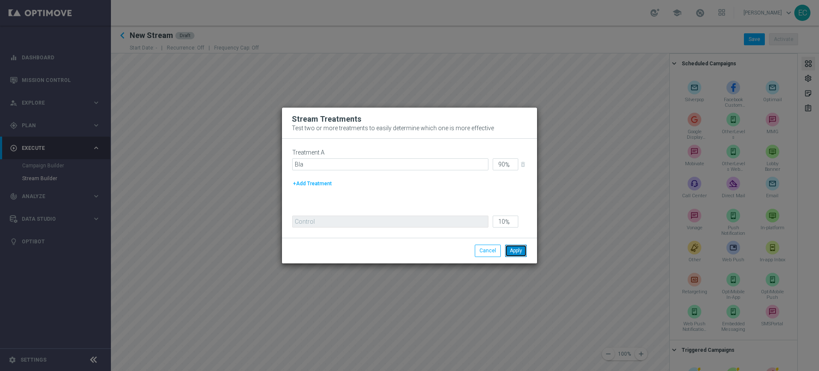
click at [521, 247] on button "Apply" at bounding box center [516, 250] width 22 height 12
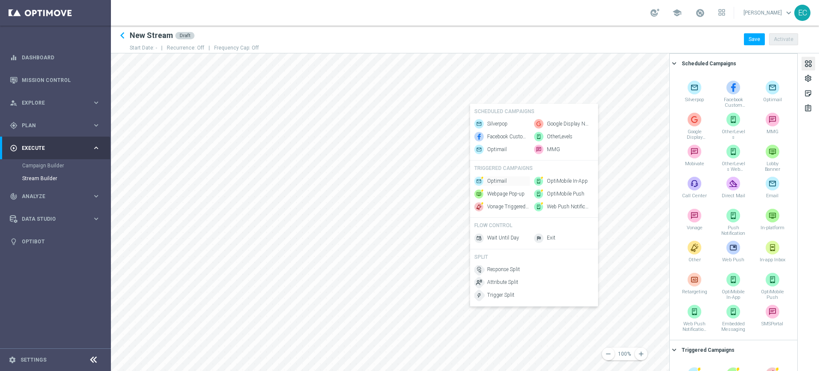
click at [510, 184] on div "Optimail" at bounding box center [501, 180] width 55 height 9
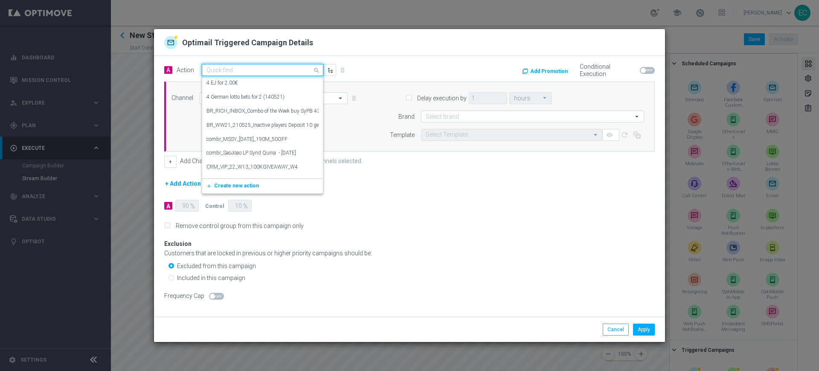
click at [264, 65] on div "Quick find" at bounding box center [263, 70] width 122 height 12
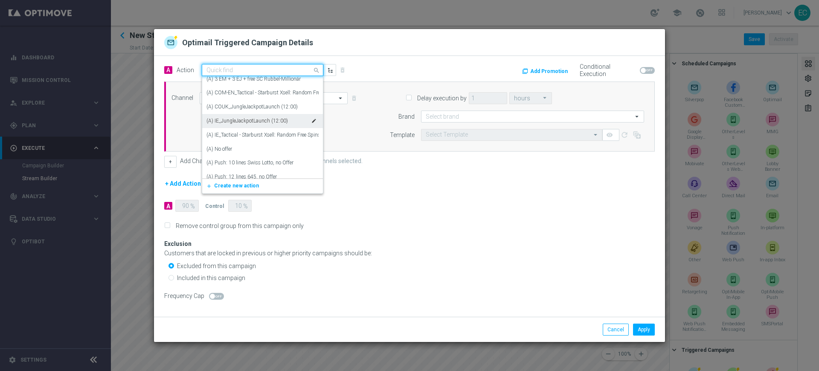
scroll to position [638, 0]
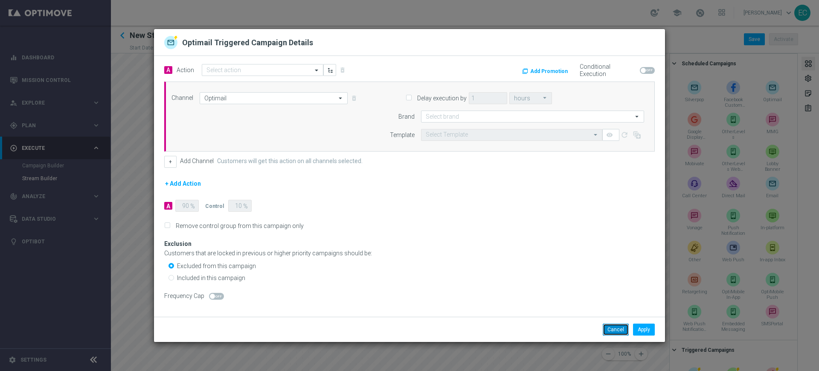
click at [615, 328] on button "Cancel" at bounding box center [616, 329] width 26 height 12
click at [613, 327] on button "Cancel" at bounding box center [616, 329] width 26 height 12
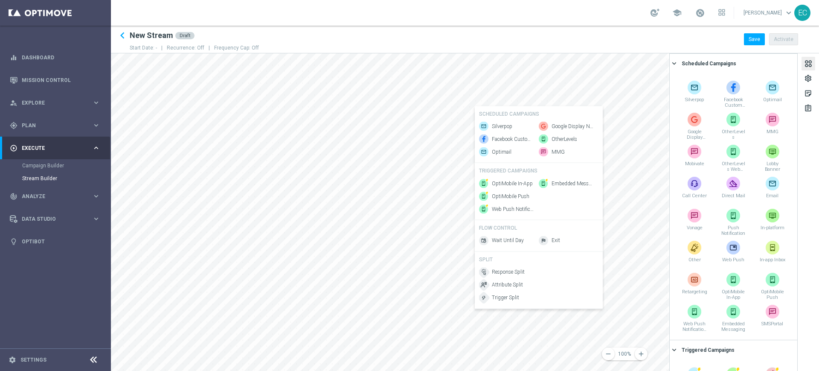
scroll to position [0, 0]
click at [514, 182] on div "Optimail" at bounding box center [506, 183] width 55 height 9
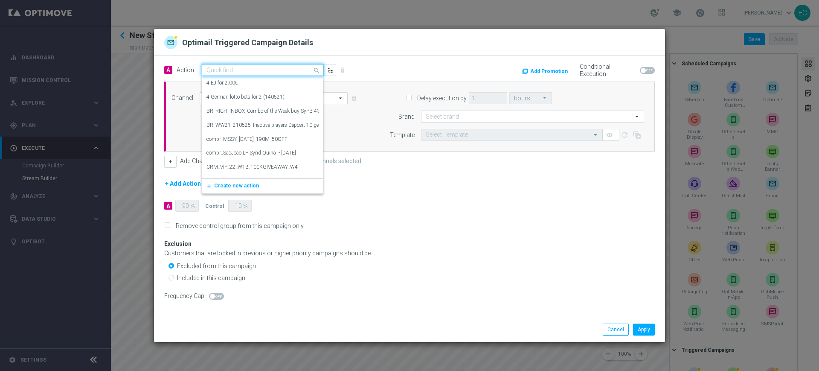
click at [282, 70] on input "text" at bounding box center [253, 70] width 95 height 7
click at [254, 149] on label "combr_SaoJoao LP Synd Quina - 19June 2021" at bounding box center [251, 152] width 90 height 7
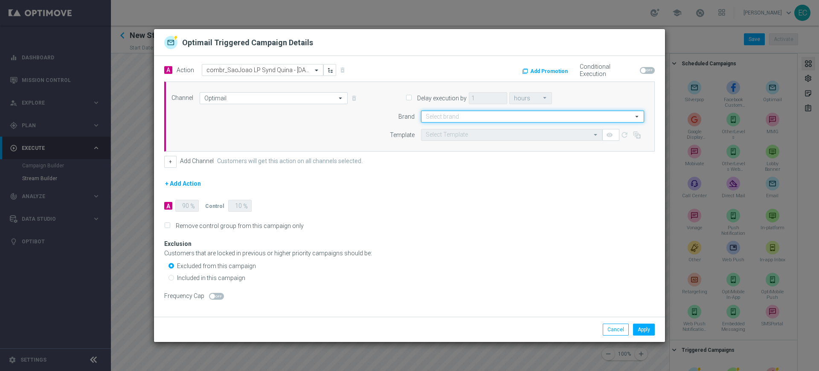
click at [475, 119] on input at bounding box center [532, 117] width 223 height 12
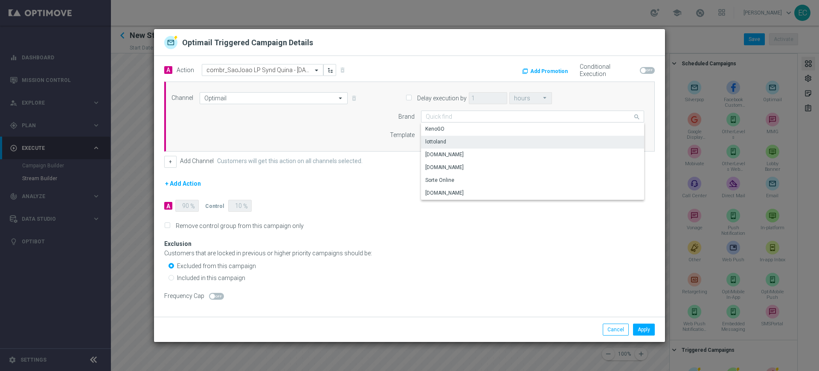
click at [471, 142] on div "lottoland" at bounding box center [532, 142] width 223 height 12
type input "lottoland"
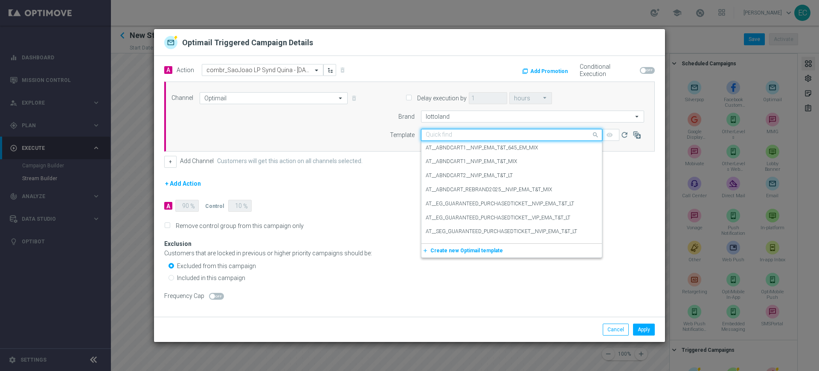
click at [481, 135] on input "text" at bounding box center [503, 134] width 155 height 7
click at [508, 192] on div "en_GB__PAGEVISITCASINO2_ALL_EMA_T&T_GM_EMAIL1" at bounding box center [512, 188] width 172 height 14
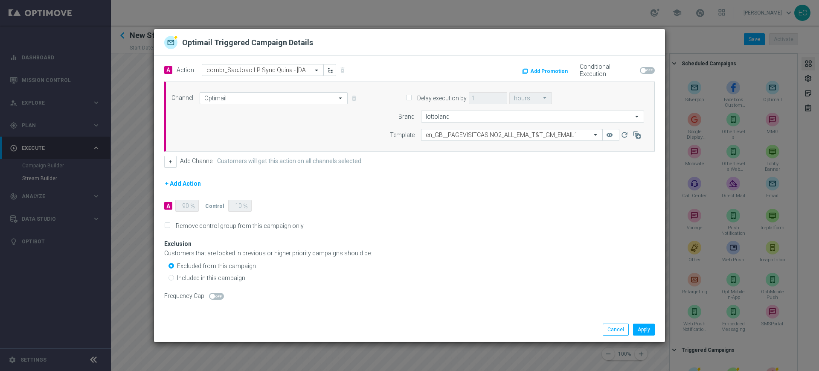
click at [483, 197] on form "A Action Select action combr_SaoJoao LP Synd Quina - 19June 2021 delete_forever…" at bounding box center [409, 147] width 491 height 166
click at [646, 326] on button "Apply" at bounding box center [644, 329] width 22 height 12
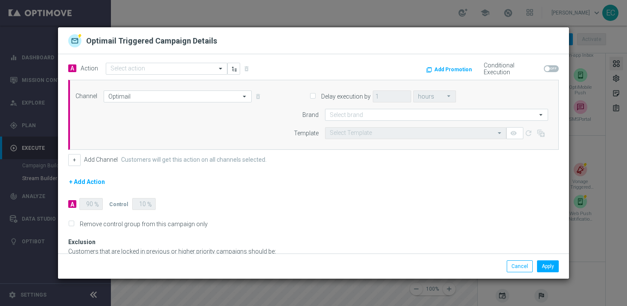
scroll to position [61, 0]
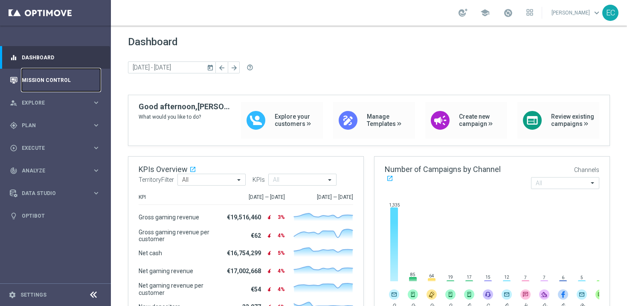
click at [38, 82] on link "Mission Control" at bounding box center [61, 80] width 79 height 23
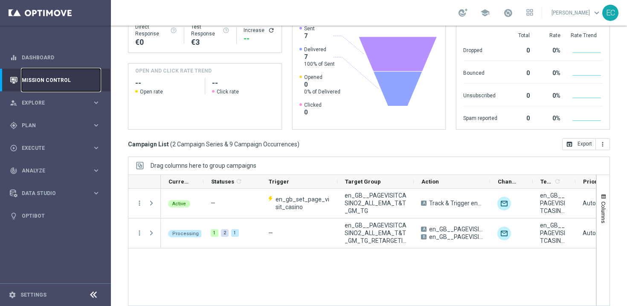
scroll to position [113, 0]
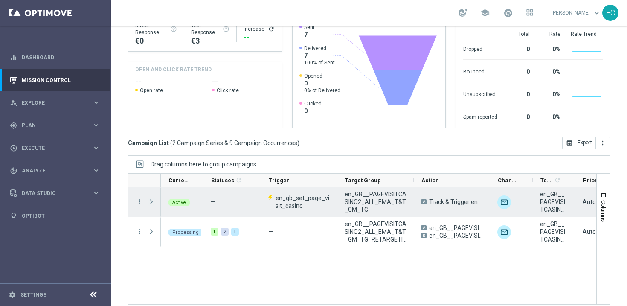
click at [150, 202] on span at bounding box center [152, 201] width 8 height 7
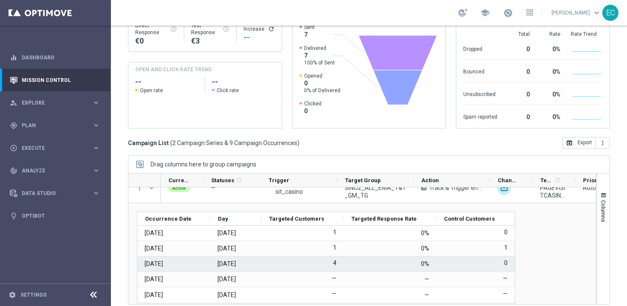
scroll to position [0, 0]
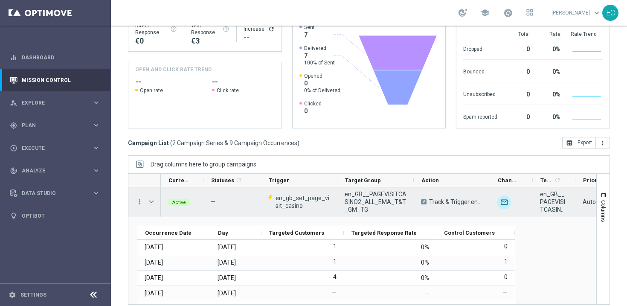
click at [153, 201] on span at bounding box center [152, 201] width 8 height 7
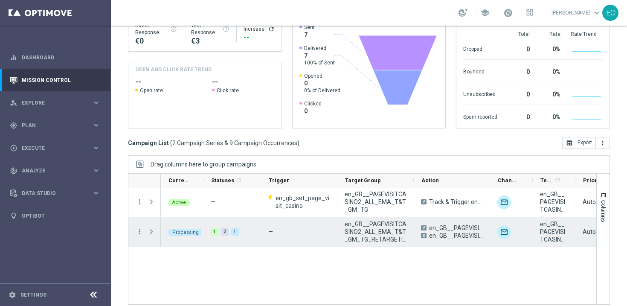
click at [152, 231] on span "Press SPACE to select this row." at bounding box center [152, 231] width 8 height 7
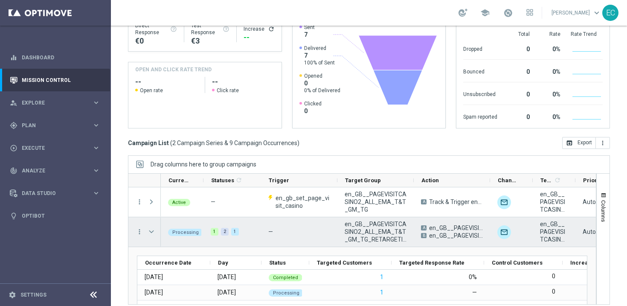
click at [148, 233] on span "Press SPACE to select this row." at bounding box center [152, 231] width 8 height 7
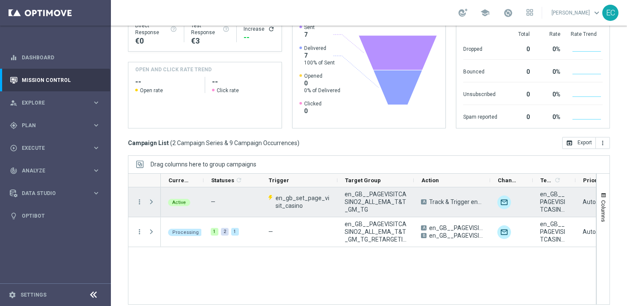
click at [151, 202] on span at bounding box center [152, 201] width 8 height 7
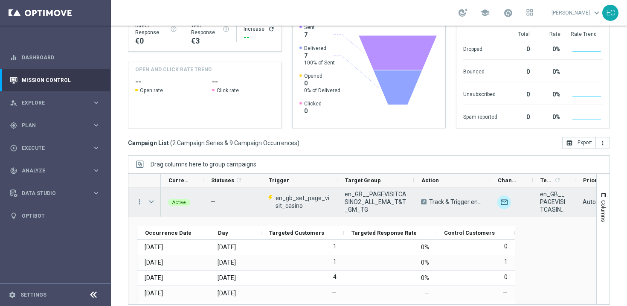
click at [149, 204] on span at bounding box center [152, 201] width 8 height 7
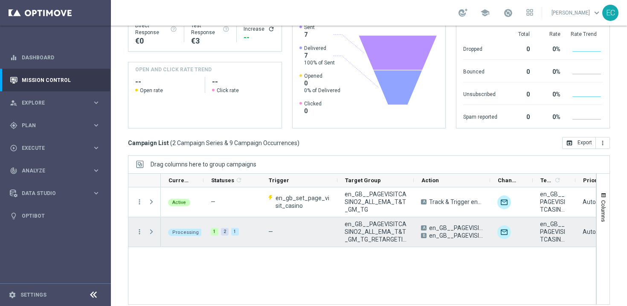
click at [152, 229] on span "Press SPACE to select this row." at bounding box center [152, 231] width 8 height 7
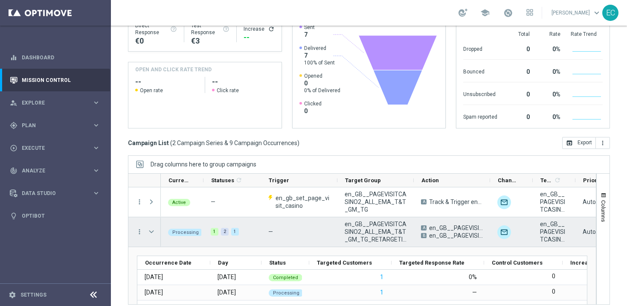
scroll to position [35, 0]
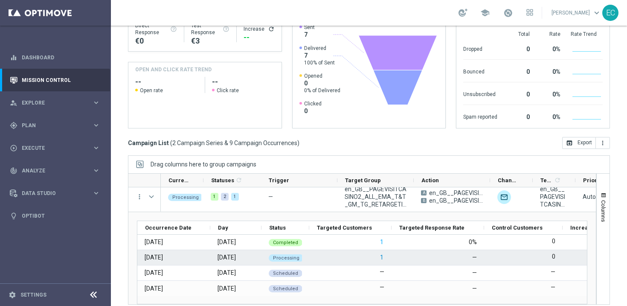
click at [380, 256] on button "1" at bounding box center [381, 257] width 5 height 11
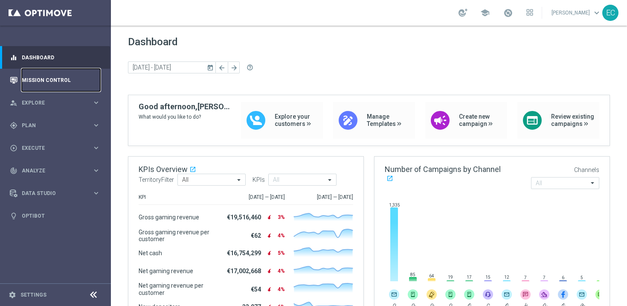
click at [74, 75] on link "Mission Control" at bounding box center [61, 80] width 79 height 23
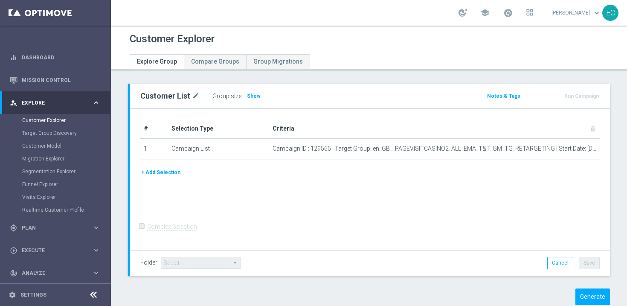
scroll to position [20, 0]
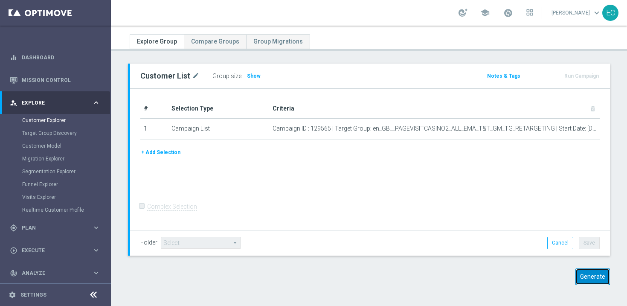
click at [590, 272] on button "Generate" at bounding box center [593, 276] width 35 height 17
